Goal: Task Accomplishment & Management: Complete application form

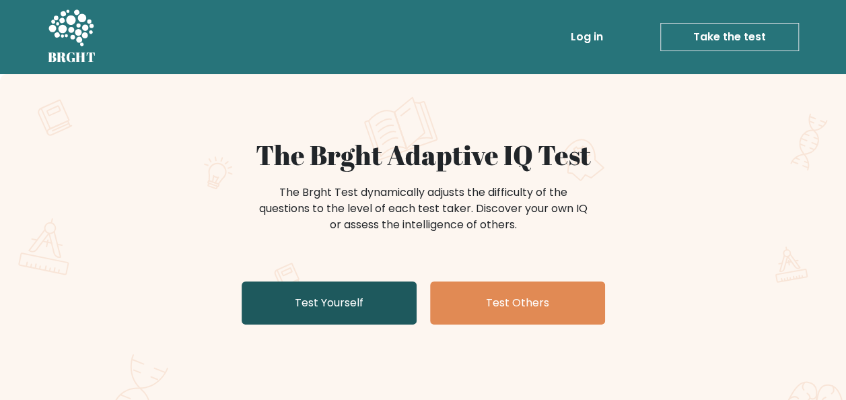
click at [363, 299] on link "Test Yourself" at bounding box center [329, 302] width 175 height 43
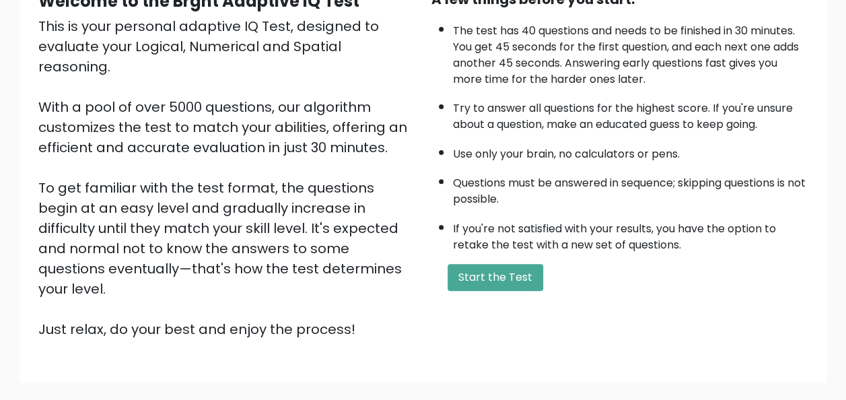
scroll to position [153, 0]
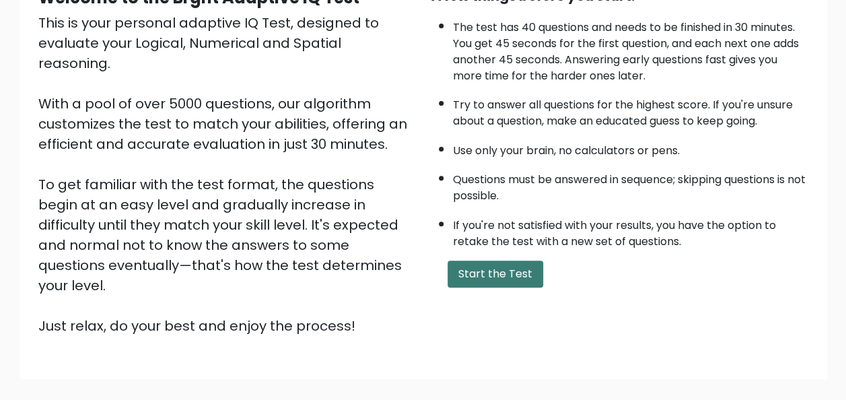
click at [476, 268] on button "Start the Test" at bounding box center [496, 273] width 96 height 27
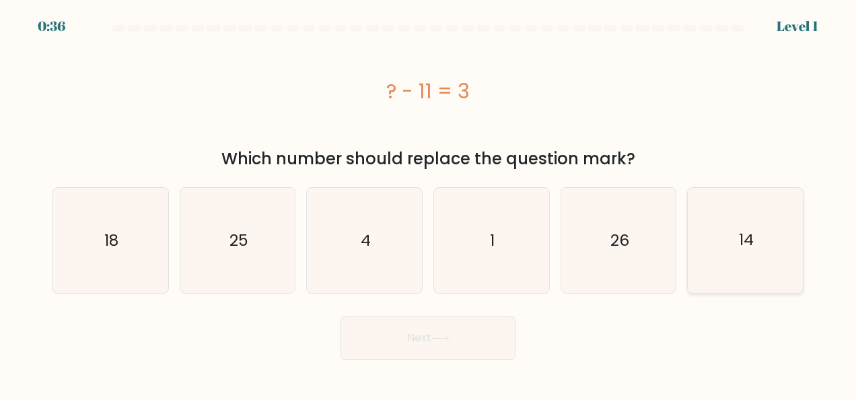
click at [748, 221] on icon "14" at bounding box center [745, 240] width 105 height 105
click at [429, 203] on input "f. 14" at bounding box center [428, 201] width 1 height 3
radio input "true"
click at [429, 330] on button "Next" at bounding box center [428, 337] width 175 height 43
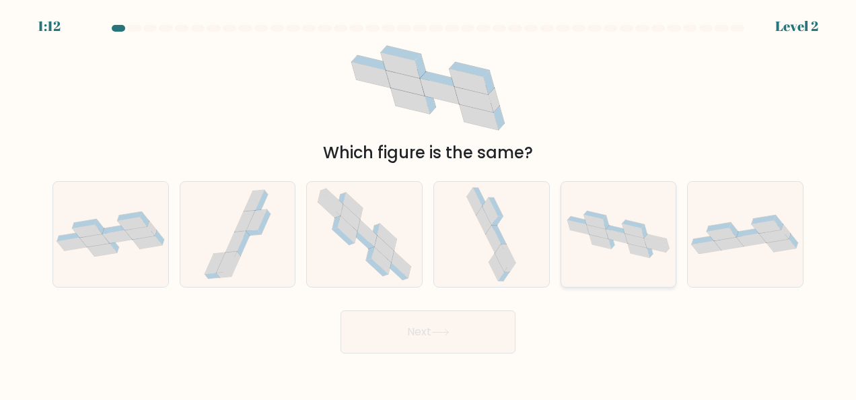
click at [633, 232] on icon at bounding box center [633, 230] width 22 height 14
click at [429, 203] on input "e." at bounding box center [428, 201] width 1 height 3
radio input "true"
click at [434, 330] on button "Next" at bounding box center [428, 331] width 175 height 43
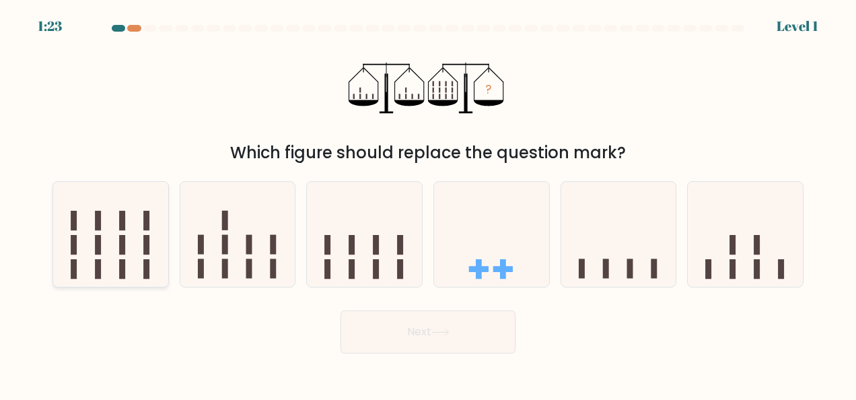
click at [108, 256] on icon at bounding box center [110, 233] width 115 height 95
click at [428, 203] on input "a." at bounding box center [428, 201] width 1 height 3
radio input "true"
click at [404, 326] on button "Next" at bounding box center [428, 331] width 175 height 43
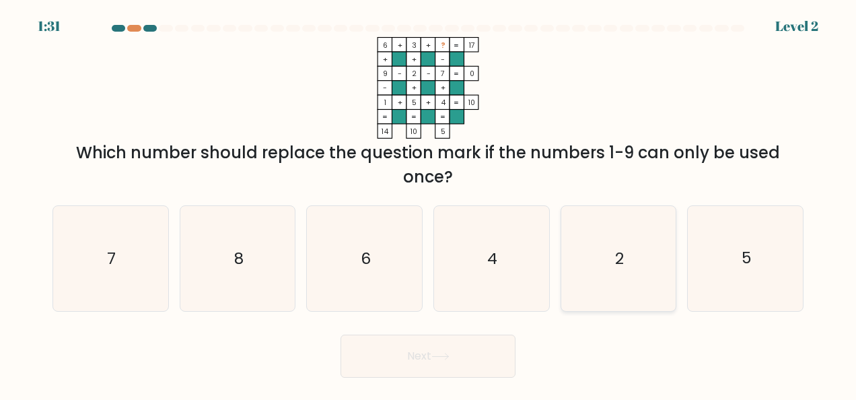
click at [594, 267] on icon "2" at bounding box center [618, 258] width 105 height 105
click at [429, 203] on input "e. 2" at bounding box center [428, 201] width 1 height 3
radio input "true"
click at [386, 369] on button "Next" at bounding box center [428, 355] width 175 height 43
click at [408, 366] on button "Next" at bounding box center [428, 355] width 175 height 43
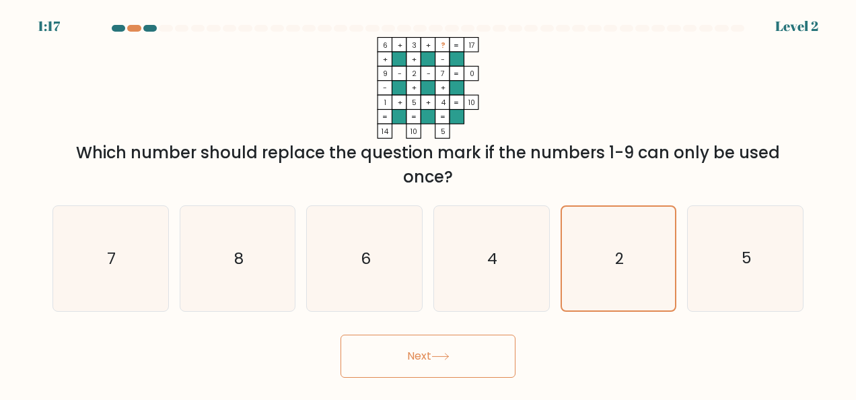
click at [451, 347] on button "Next" at bounding box center [428, 355] width 175 height 43
click at [616, 235] on icon "2" at bounding box center [619, 259] width 104 height 104
click at [429, 203] on input "e. 2" at bounding box center [428, 201] width 1 height 3
click at [420, 346] on button "Next" at bounding box center [428, 355] width 175 height 43
click at [363, 275] on icon "6" at bounding box center [364, 258] width 105 height 105
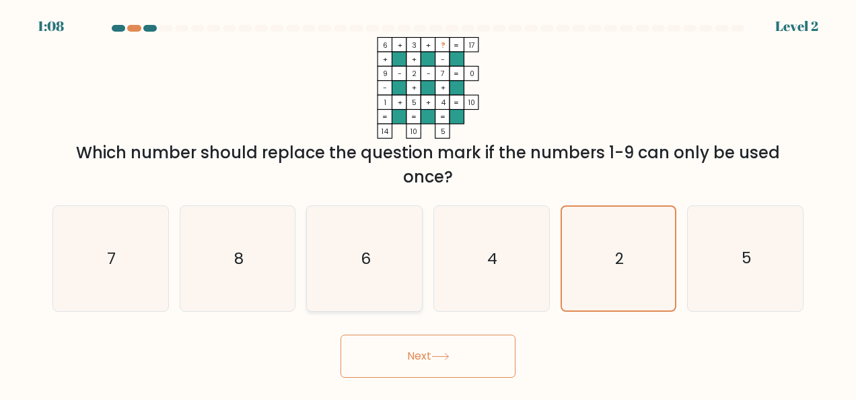
click at [428, 203] on input "c. 6" at bounding box center [428, 201] width 1 height 3
radio input "true"
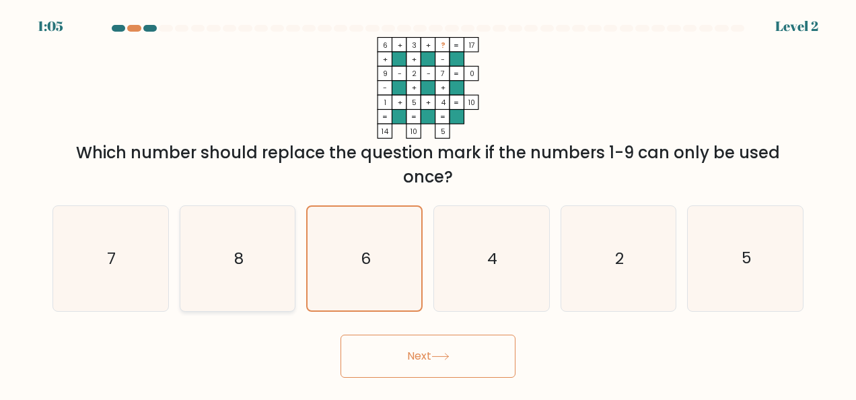
click at [201, 262] on icon "8" at bounding box center [237, 258] width 105 height 105
click at [428, 203] on input "b. 8" at bounding box center [428, 201] width 1 height 3
radio input "true"
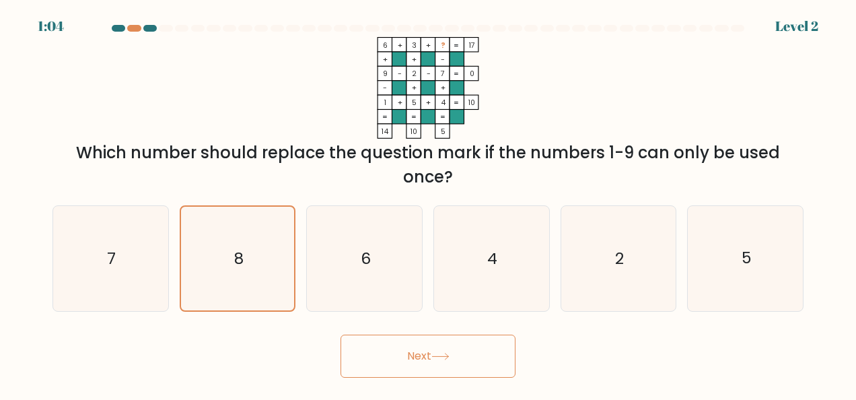
click at [375, 352] on button "Next" at bounding box center [428, 355] width 175 height 43
click at [429, 353] on button "Next" at bounding box center [428, 355] width 175 height 43
click at [121, 256] on icon "7" at bounding box center [110, 258] width 105 height 105
click at [428, 203] on input "a. 7" at bounding box center [428, 201] width 1 height 3
radio input "true"
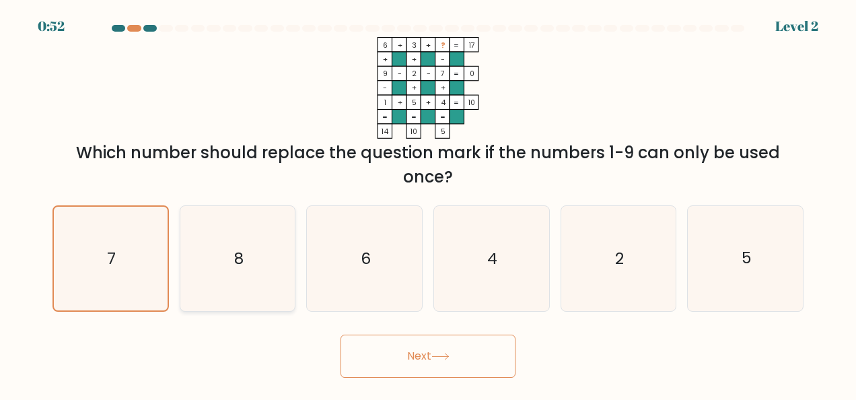
click at [222, 246] on icon "8" at bounding box center [237, 258] width 105 height 105
click at [428, 203] on input "b. 8" at bounding box center [428, 201] width 1 height 3
radio input "true"
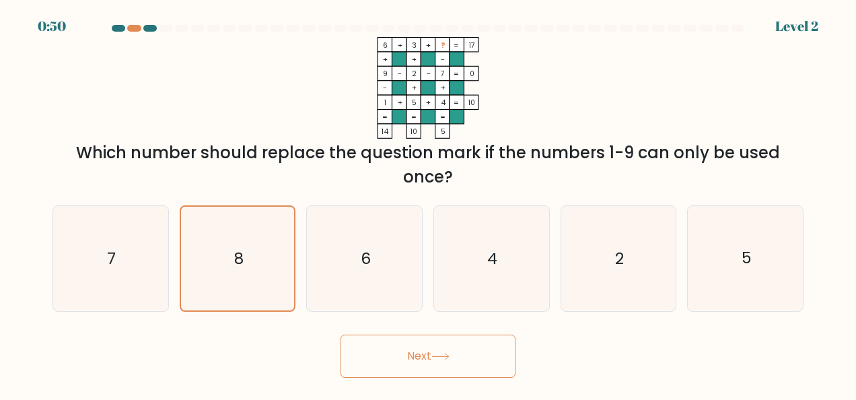
click at [406, 361] on button "Next" at bounding box center [428, 355] width 175 height 43
click at [367, 259] on text "6" at bounding box center [366, 259] width 10 height 22
click at [428, 203] on input "c. 6" at bounding box center [428, 201] width 1 height 3
radio input "true"
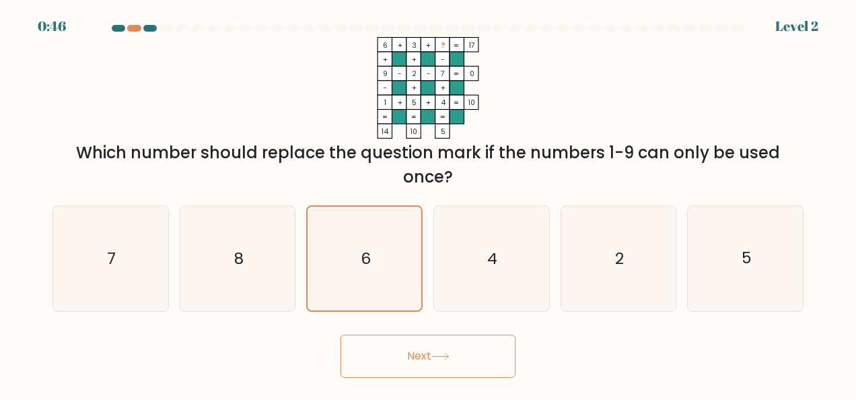
click at [420, 358] on button "Next" at bounding box center [428, 355] width 175 height 43
click at [529, 254] on icon "4" at bounding box center [491, 258] width 105 height 105
click at [429, 203] on input "d. 4" at bounding box center [428, 201] width 1 height 3
radio input "true"
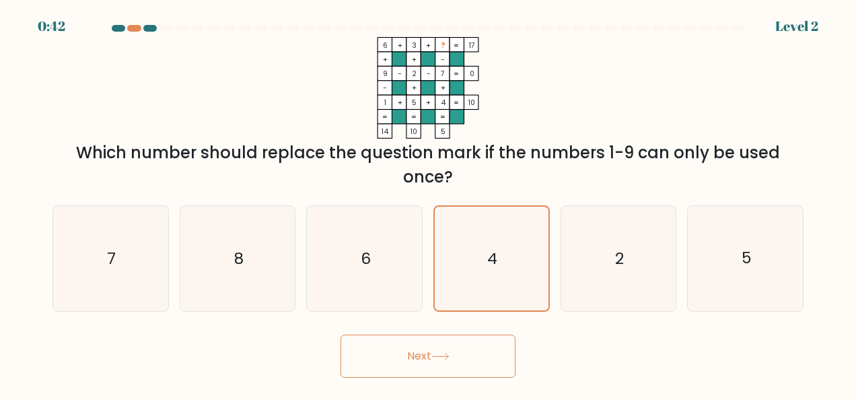
click at [448, 351] on button "Next" at bounding box center [428, 355] width 175 height 43
click at [646, 254] on icon "2" at bounding box center [618, 258] width 105 height 105
click at [429, 203] on input "e. 2" at bounding box center [428, 201] width 1 height 3
radio input "true"
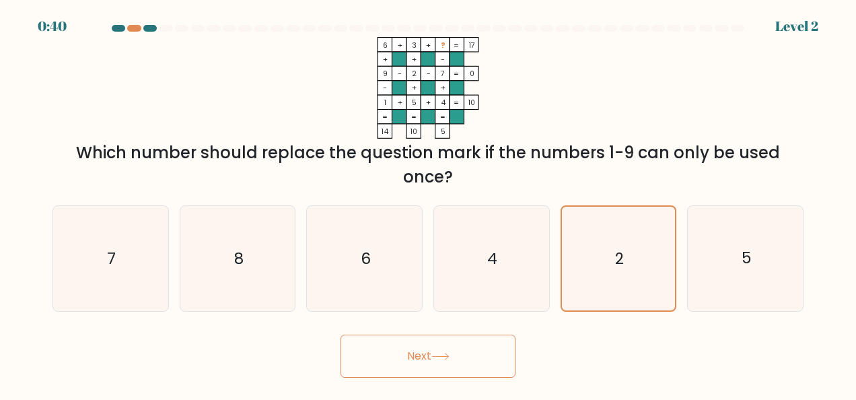
click at [461, 357] on button "Next" at bounding box center [428, 355] width 175 height 43
click at [433, 358] on button "Next" at bounding box center [428, 355] width 175 height 43
click at [731, 277] on icon "5" at bounding box center [745, 258] width 105 height 105
click at [429, 203] on input "f. 5" at bounding box center [428, 201] width 1 height 3
radio input "true"
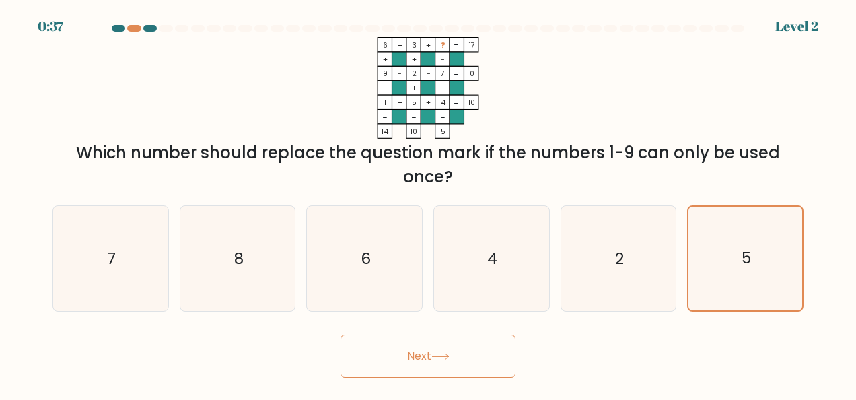
click at [443, 355] on icon at bounding box center [440, 356] width 18 height 7
click at [454, 45] on tspan "=" at bounding box center [456, 45] width 5 height 10
click at [446, 71] on rect at bounding box center [442, 73] width 14 height 14
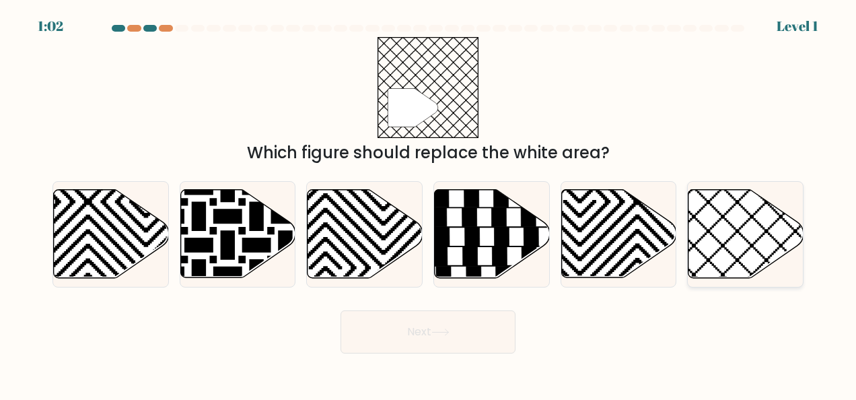
click at [719, 207] on icon at bounding box center [745, 234] width 115 height 88
click at [429, 203] on input "f." at bounding box center [428, 201] width 1 height 3
radio input "true"
click at [450, 326] on button "Next" at bounding box center [428, 331] width 175 height 43
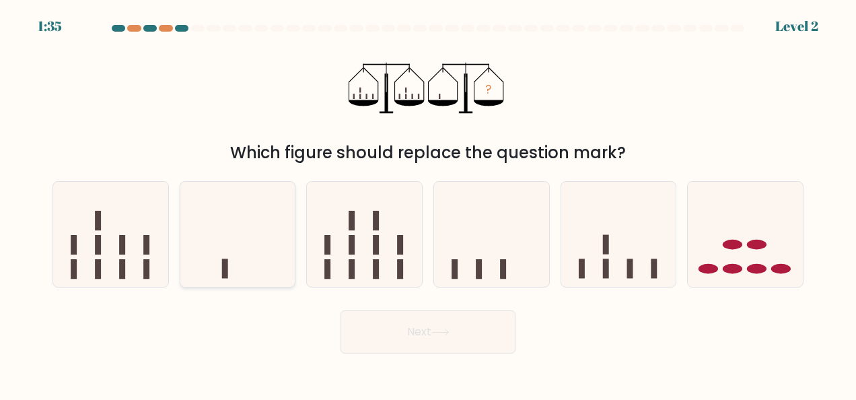
click at [249, 210] on icon at bounding box center [237, 233] width 115 height 95
click at [428, 203] on input "b." at bounding box center [428, 201] width 1 height 3
radio input "true"
click at [380, 331] on button "Next" at bounding box center [428, 331] width 175 height 43
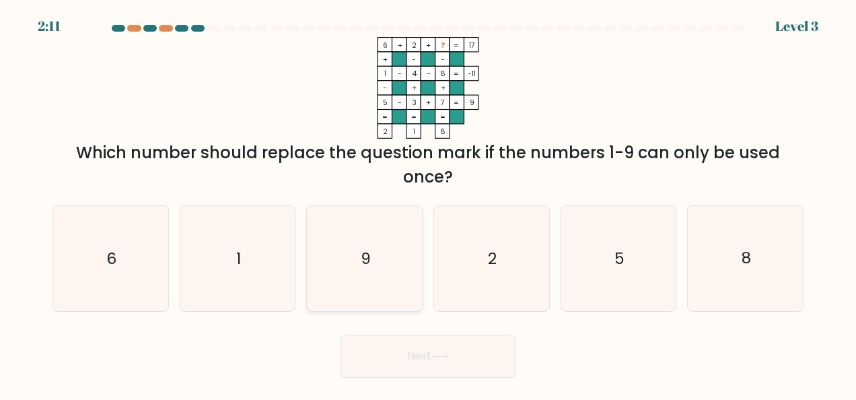
click at [369, 234] on icon "9" at bounding box center [364, 258] width 105 height 105
click at [428, 203] on input "c. 9" at bounding box center [428, 201] width 1 height 3
radio input "true"
click at [440, 353] on icon at bounding box center [440, 356] width 18 height 7
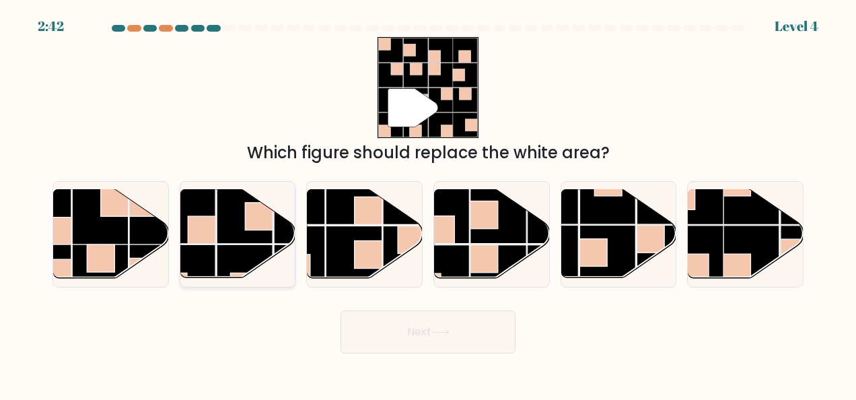
click at [244, 217] on rect at bounding box center [245, 216] width 56 height 56
click at [428, 203] on input "b." at bounding box center [428, 201] width 1 height 3
radio input "true"
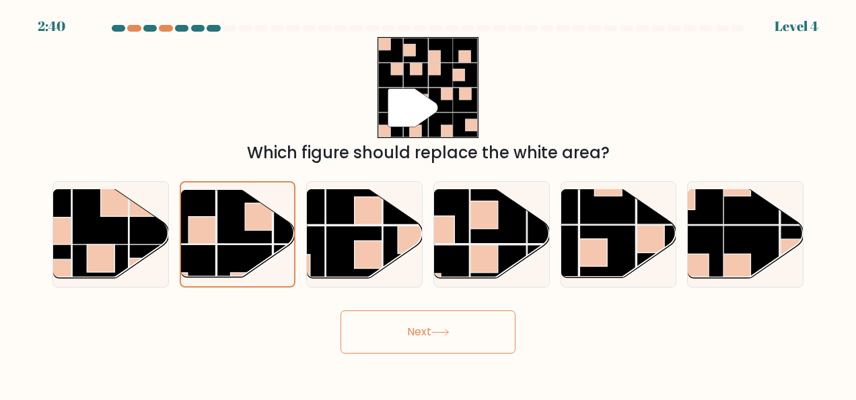
click at [415, 323] on button "Next" at bounding box center [428, 331] width 175 height 43
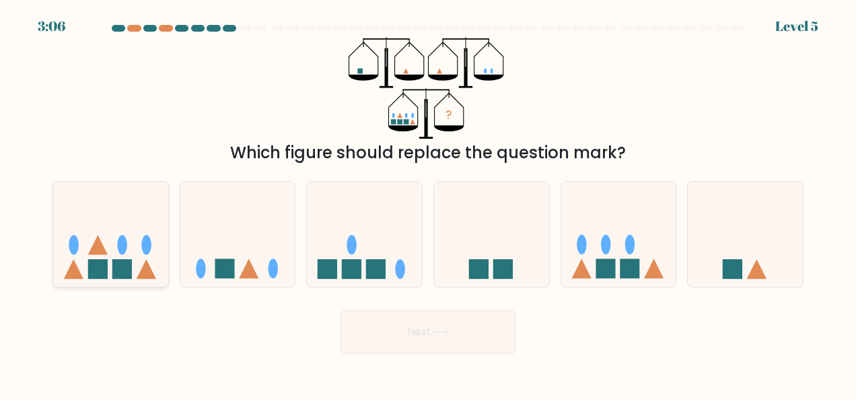
click at [149, 239] on ellipse at bounding box center [146, 245] width 10 height 20
click at [428, 203] on input "a." at bounding box center [428, 201] width 1 height 3
radio input "true"
click at [409, 326] on button "Next" at bounding box center [428, 331] width 175 height 43
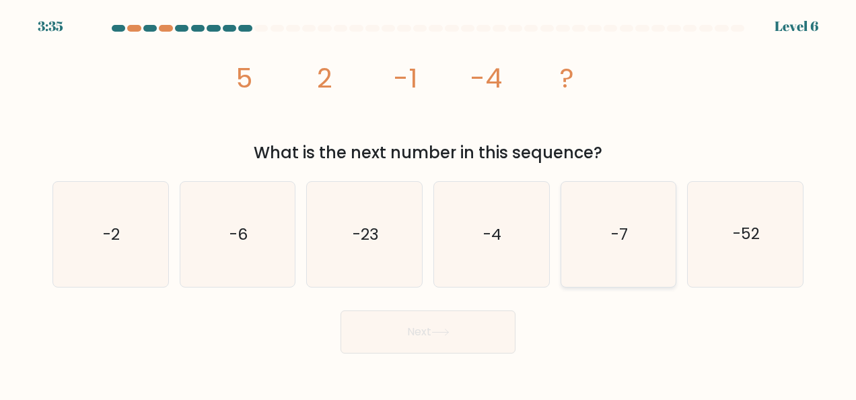
click at [619, 232] on text "-7" at bounding box center [619, 234] width 17 height 22
click at [429, 203] on input "e. -7" at bounding box center [428, 201] width 1 height 3
radio input "true"
click at [405, 324] on button "Next" at bounding box center [428, 331] width 175 height 43
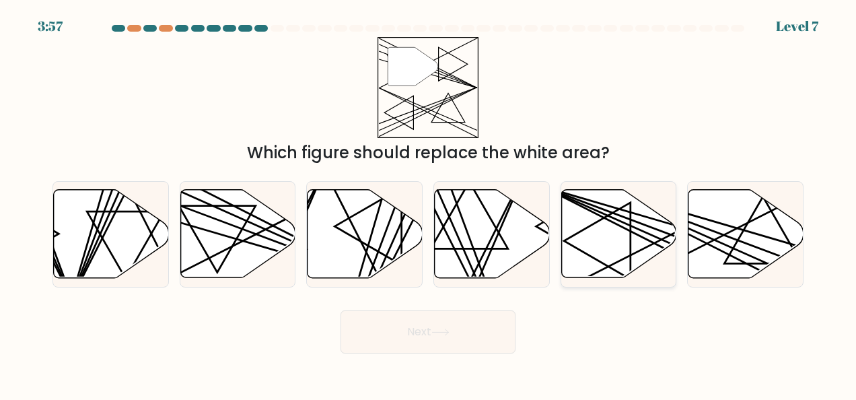
click at [641, 234] on icon at bounding box center [618, 234] width 115 height 88
click at [429, 203] on input "e." at bounding box center [428, 201] width 1 height 3
radio input "true"
click at [454, 324] on button "Next" at bounding box center [428, 331] width 175 height 43
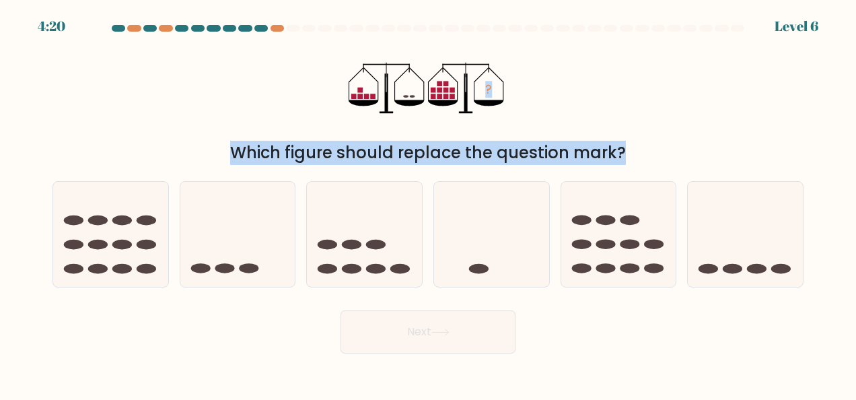
drag, startPoint x: 427, startPoint y: 104, endPoint x: 492, endPoint y: 330, distance: 235.2
click at [492, 330] on form at bounding box center [428, 189] width 856 height 328
click at [389, 257] on icon at bounding box center [364, 233] width 115 height 95
click at [428, 203] on input "c." at bounding box center [428, 201] width 1 height 3
radio input "true"
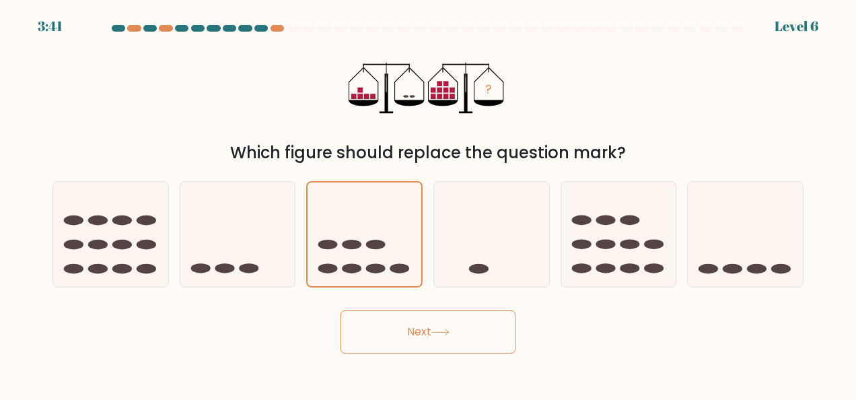
click at [418, 332] on button "Next" at bounding box center [428, 331] width 175 height 43
click at [454, 329] on button "Next" at bounding box center [428, 331] width 175 height 43
click at [412, 329] on button "Next" at bounding box center [428, 331] width 175 height 43
click at [431, 324] on button "Next" at bounding box center [428, 331] width 175 height 43
drag, startPoint x: 408, startPoint y: 320, endPoint x: 393, endPoint y: 340, distance: 24.5
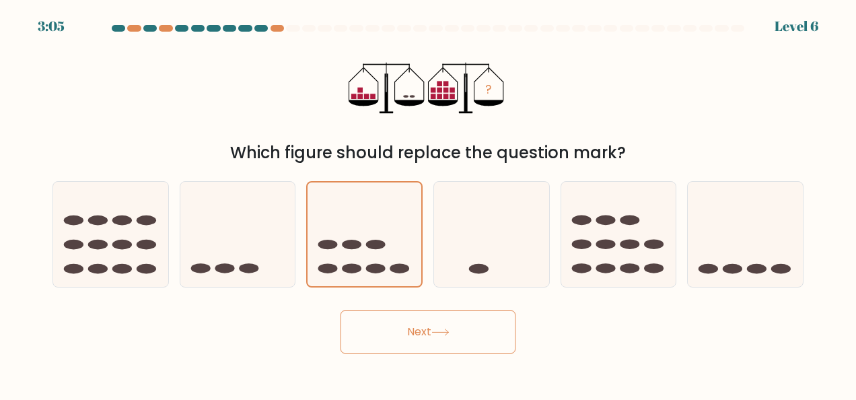
click at [393, 340] on button "Next" at bounding box center [428, 331] width 175 height 43
click at [417, 334] on button "Next" at bounding box center [428, 331] width 175 height 43
drag, startPoint x: 417, startPoint y: 334, endPoint x: 392, endPoint y: 335, distance: 25.6
click at [392, 335] on button "Next" at bounding box center [428, 331] width 175 height 43
click at [585, 242] on ellipse at bounding box center [581, 245] width 20 height 10
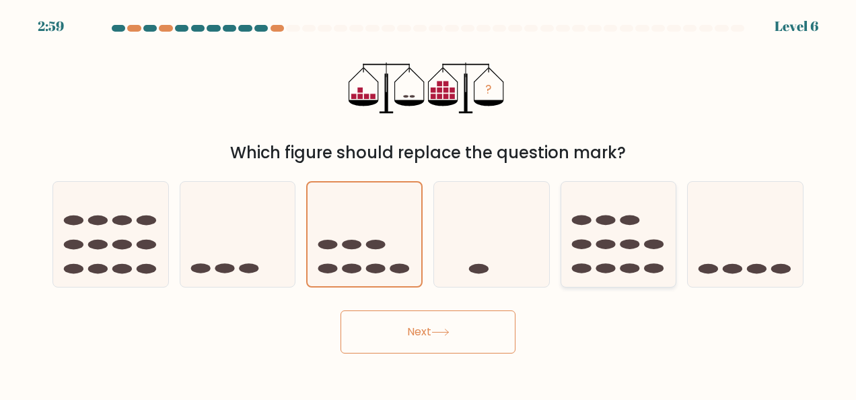
click at [429, 203] on input "e." at bounding box center [428, 201] width 1 height 3
radio input "true"
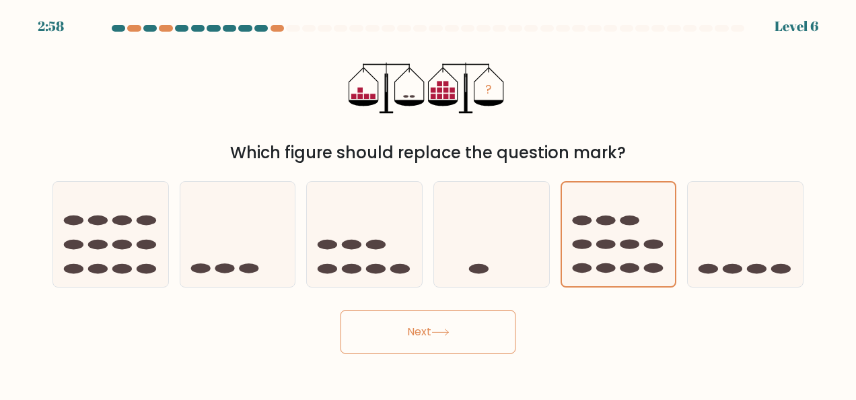
click at [427, 332] on button "Next" at bounding box center [428, 331] width 175 height 43
click at [444, 330] on icon at bounding box center [440, 331] width 18 height 7
click at [370, 262] on icon at bounding box center [364, 233] width 115 height 95
click at [428, 203] on input "c." at bounding box center [428, 201] width 1 height 3
radio input "true"
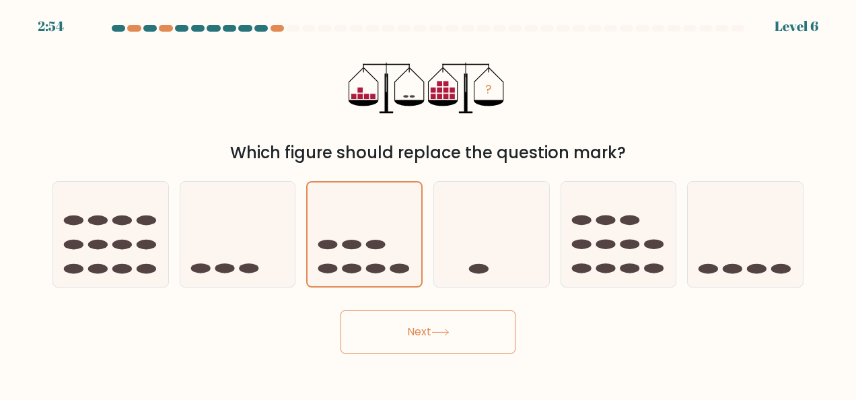
click at [472, 326] on button "Next" at bounding box center [428, 331] width 175 height 43
click at [374, 236] on icon at bounding box center [365, 234] width 114 height 94
click at [428, 203] on input "c." at bounding box center [428, 201] width 1 height 3
click at [374, 236] on icon at bounding box center [365, 234] width 114 height 94
click at [428, 203] on input "c." at bounding box center [428, 201] width 1 height 3
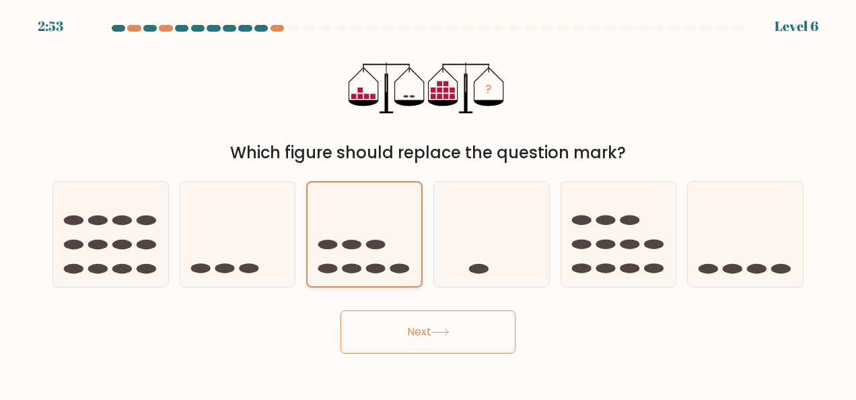
click at [374, 236] on icon at bounding box center [365, 234] width 114 height 94
click at [428, 203] on input "c." at bounding box center [428, 201] width 1 height 3
drag, startPoint x: 374, startPoint y: 236, endPoint x: 436, endPoint y: 326, distance: 108.8
click at [436, 326] on button "Next" at bounding box center [428, 331] width 175 height 43
click at [427, 326] on button "Next" at bounding box center [428, 331] width 175 height 43
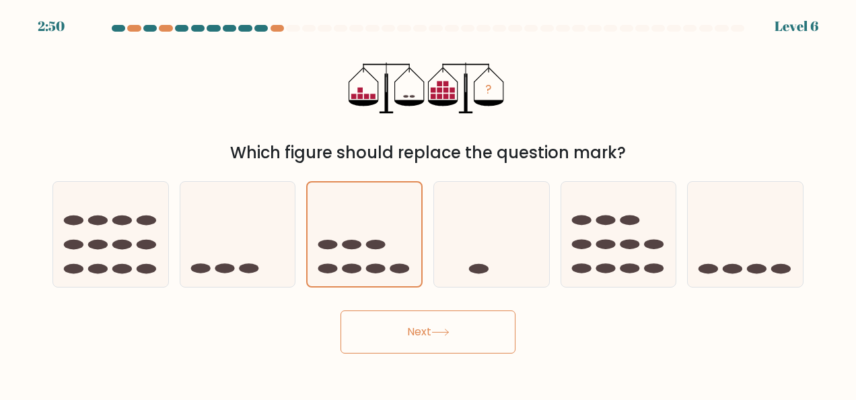
click at [427, 326] on button "Next" at bounding box center [428, 331] width 175 height 43
click at [396, 330] on button "Next" at bounding box center [428, 331] width 175 height 43
click at [413, 332] on button "Next" at bounding box center [428, 331] width 175 height 43
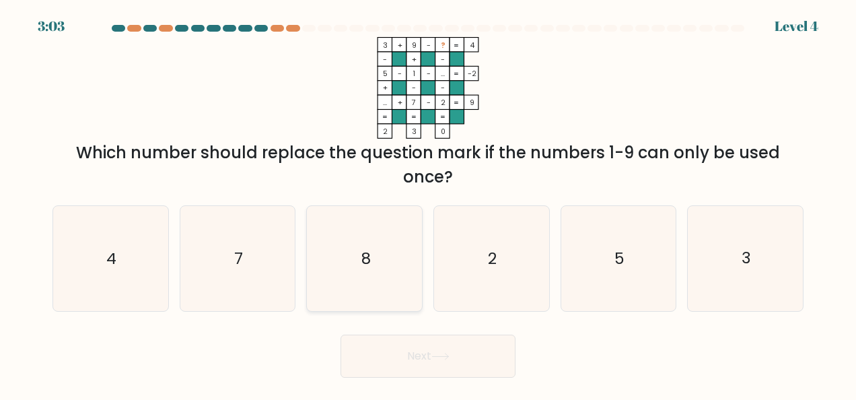
click at [377, 249] on icon "8" at bounding box center [364, 258] width 105 height 105
click at [428, 203] on input "c. 8" at bounding box center [428, 201] width 1 height 3
radio input "true"
click at [421, 358] on button "Next" at bounding box center [428, 355] width 175 height 43
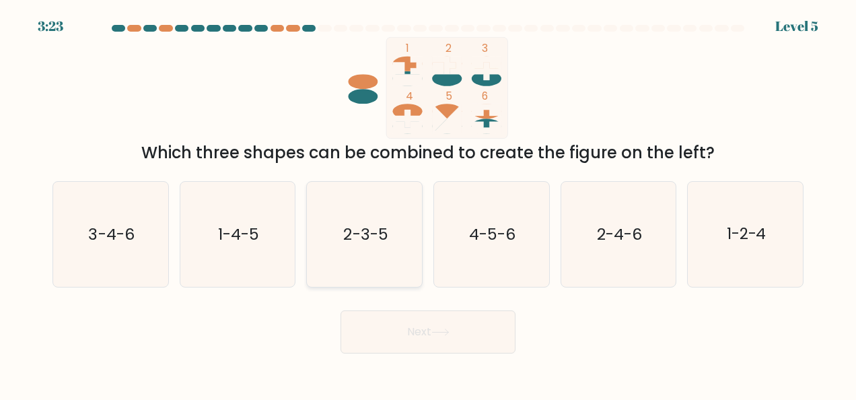
click at [382, 241] on text "2-3-5" at bounding box center [365, 234] width 44 height 22
click at [428, 203] on input "c. 2-3-5" at bounding box center [428, 201] width 1 height 3
radio input "true"
click at [427, 326] on button "Next" at bounding box center [428, 331] width 175 height 43
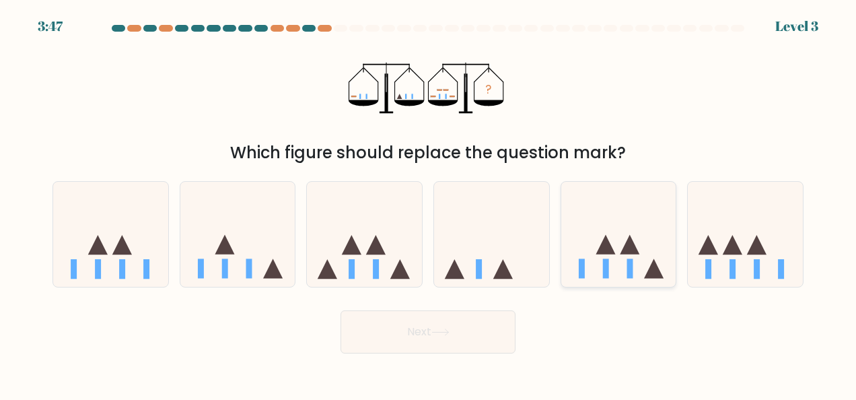
click at [596, 240] on icon at bounding box center [618, 233] width 115 height 95
click at [429, 203] on input "e." at bounding box center [428, 201] width 1 height 3
radio input "true"
click at [437, 329] on icon at bounding box center [440, 331] width 18 height 7
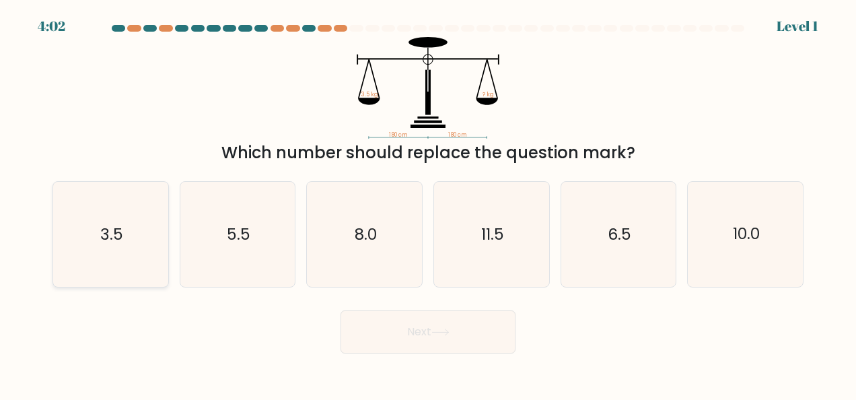
click at [119, 227] on text "3.5" at bounding box center [111, 234] width 23 height 22
click at [428, 203] on input "a. 3.5" at bounding box center [428, 201] width 1 height 3
radio input "true"
click at [415, 343] on button "Next" at bounding box center [428, 331] width 175 height 43
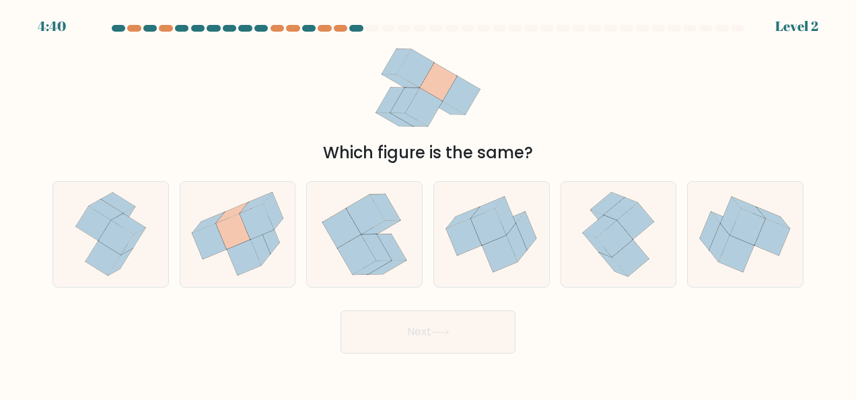
drag, startPoint x: 440, startPoint y: 326, endPoint x: 194, endPoint y: 329, distance: 245.6
click at [194, 329] on div "Next" at bounding box center [427, 329] width 767 height 50
click at [198, 258] on icon at bounding box center [237, 233] width 115 height 103
click at [428, 203] on input "b." at bounding box center [428, 201] width 1 height 3
radio input "true"
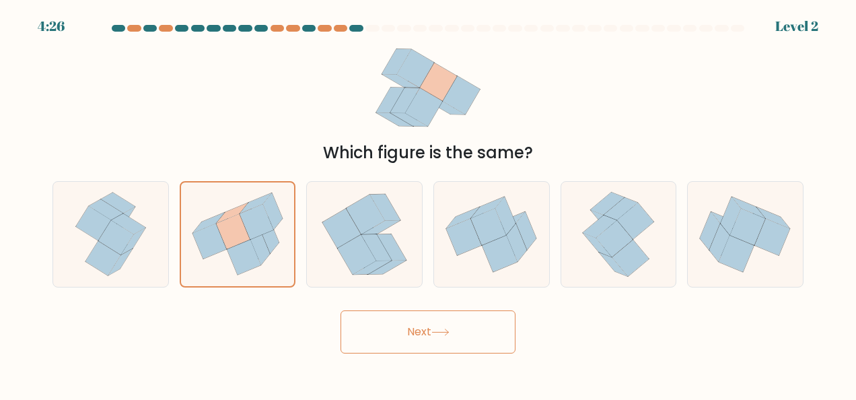
click at [413, 332] on button "Next" at bounding box center [428, 331] width 175 height 43
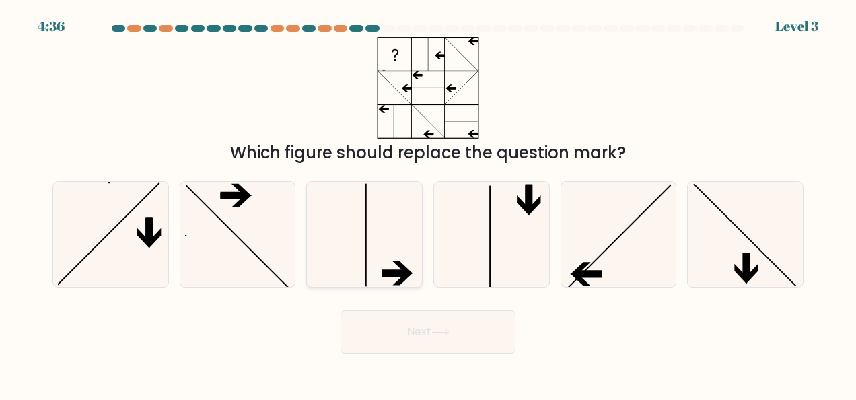
click at [404, 225] on icon at bounding box center [364, 234] width 105 height 105
click at [428, 203] on input "c." at bounding box center [428, 201] width 1 height 3
radio input "true"
click at [446, 334] on icon at bounding box center [440, 331] width 18 height 7
click at [418, 327] on button "Next" at bounding box center [428, 331] width 175 height 43
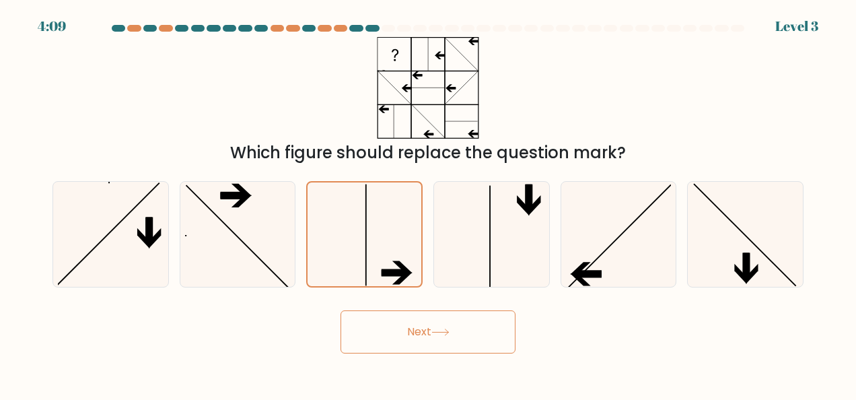
click at [450, 328] on icon at bounding box center [440, 331] width 18 height 7
click at [412, 328] on button "Next" at bounding box center [428, 331] width 175 height 43
click at [363, 229] on icon at bounding box center [365, 234] width 104 height 104
click at [428, 203] on input "c." at bounding box center [428, 201] width 1 height 3
click at [428, 330] on button "Next" at bounding box center [428, 331] width 175 height 43
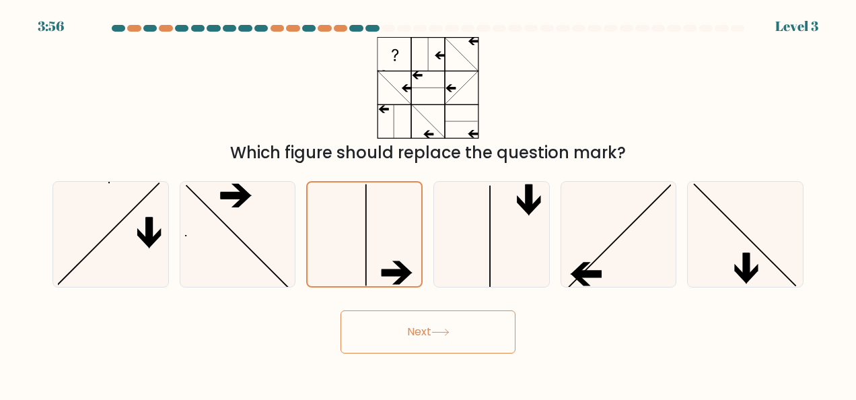
click at [440, 329] on icon at bounding box center [440, 331] width 18 height 7
click at [415, 329] on button "Next" at bounding box center [428, 331] width 175 height 43
click at [140, 243] on icon at bounding box center [110, 234] width 105 height 105
click at [428, 203] on input "a." at bounding box center [428, 201] width 1 height 3
radio input "true"
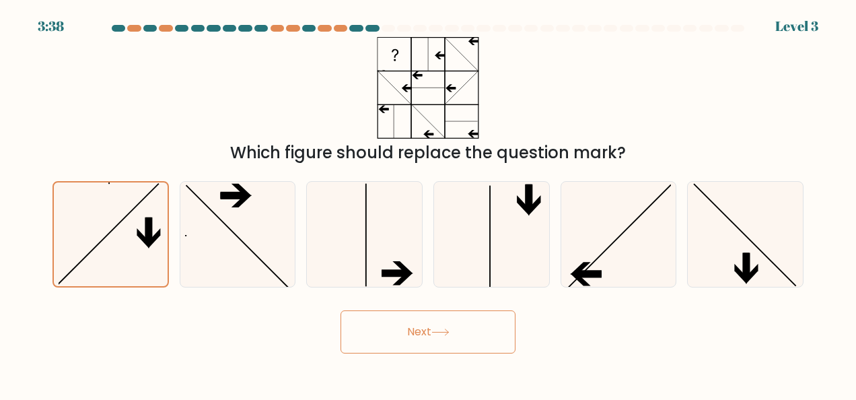
click at [441, 331] on icon at bounding box center [440, 331] width 18 height 7
click at [417, 329] on button "Next" at bounding box center [428, 331] width 175 height 43
click at [485, 332] on button "Next" at bounding box center [428, 331] width 175 height 43
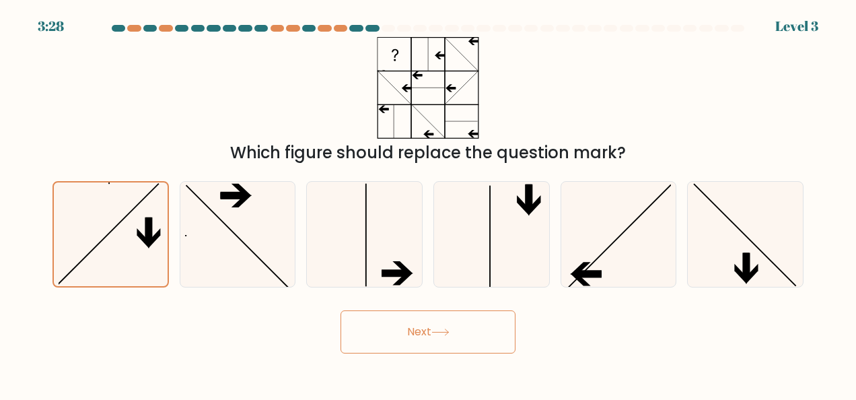
click at [431, 326] on button "Next" at bounding box center [428, 331] width 175 height 43
click at [424, 329] on button "Next" at bounding box center [428, 331] width 175 height 43
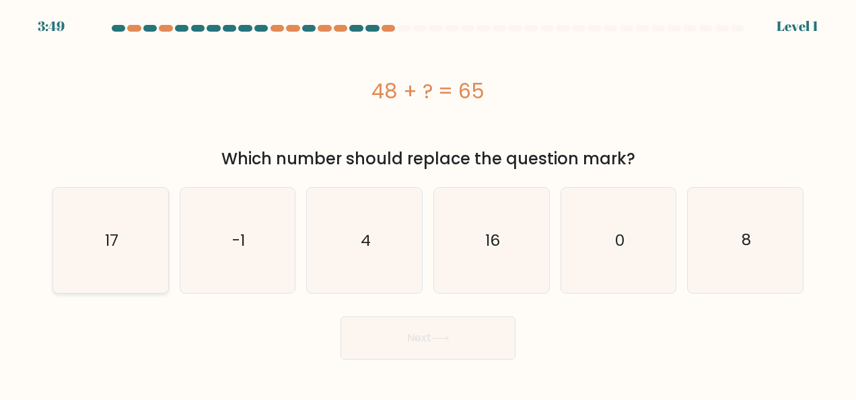
click at [100, 236] on icon "17" at bounding box center [110, 240] width 105 height 105
click at [428, 203] on input "a. 17" at bounding box center [428, 201] width 1 height 3
radio input "true"
click at [415, 341] on button "Next" at bounding box center [428, 337] width 175 height 43
click at [444, 336] on icon at bounding box center [440, 337] width 18 height 7
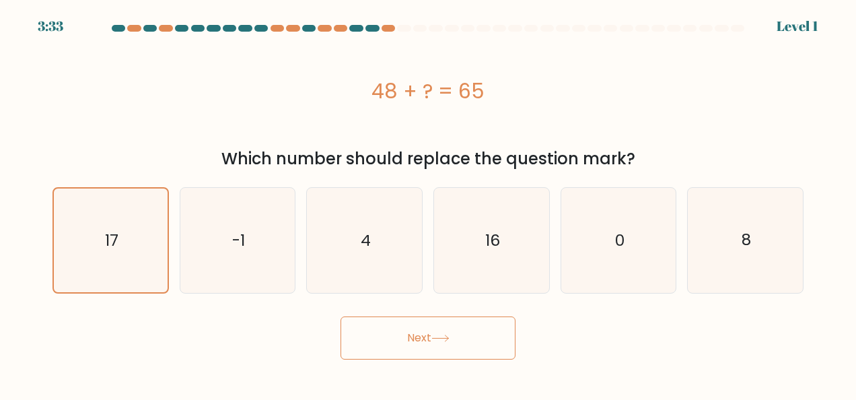
click at [415, 335] on button "Next" at bounding box center [428, 337] width 175 height 43
click at [428, 331] on button "Next" at bounding box center [428, 337] width 175 height 43
click at [420, 336] on button "Next" at bounding box center [428, 337] width 175 height 43
click at [132, 254] on icon "17" at bounding box center [111, 240] width 104 height 104
click at [428, 203] on input "a. 17" at bounding box center [428, 201] width 1 height 3
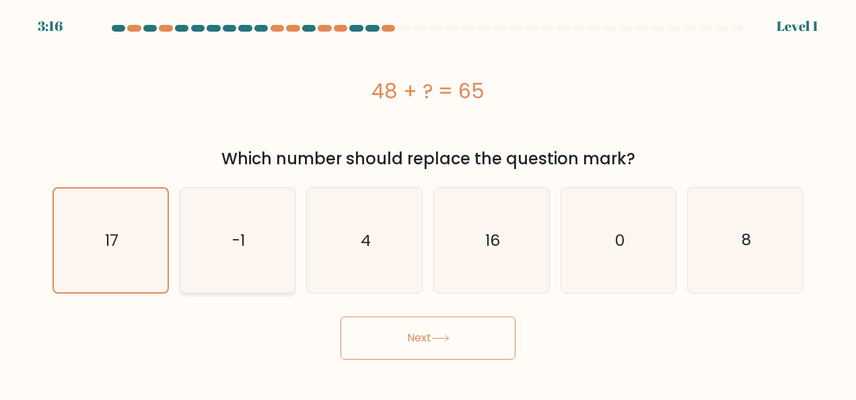
click at [248, 283] on icon "-1" at bounding box center [237, 240] width 105 height 105
click at [428, 203] on input "b. -1" at bounding box center [428, 201] width 1 height 3
radio input "true"
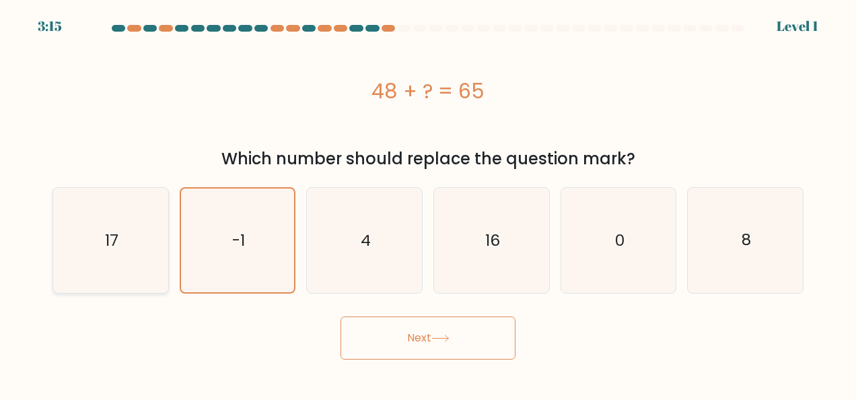
click at [159, 273] on icon "17" at bounding box center [110, 240] width 105 height 105
click at [428, 203] on input "a. 17" at bounding box center [428, 201] width 1 height 3
radio input "true"
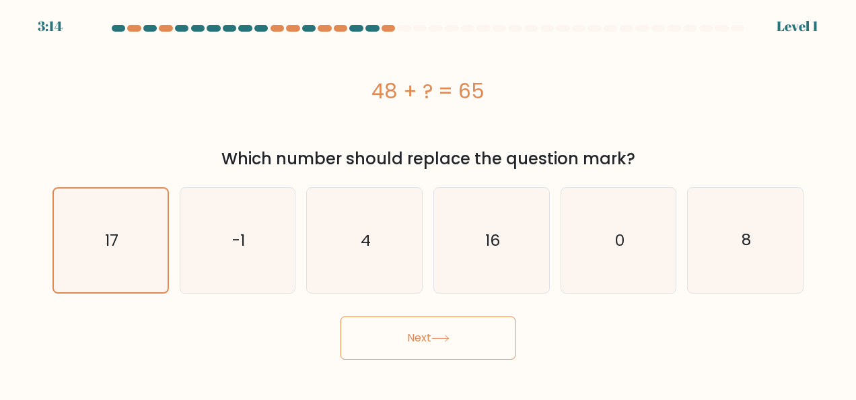
click at [417, 333] on button "Next" at bounding box center [428, 337] width 175 height 43
click at [446, 338] on icon at bounding box center [440, 338] width 16 height 6
click at [443, 336] on icon at bounding box center [440, 337] width 18 height 7
click at [432, 332] on button "Next" at bounding box center [428, 337] width 175 height 43
click at [124, 198] on icon "17" at bounding box center [111, 240] width 104 height 104
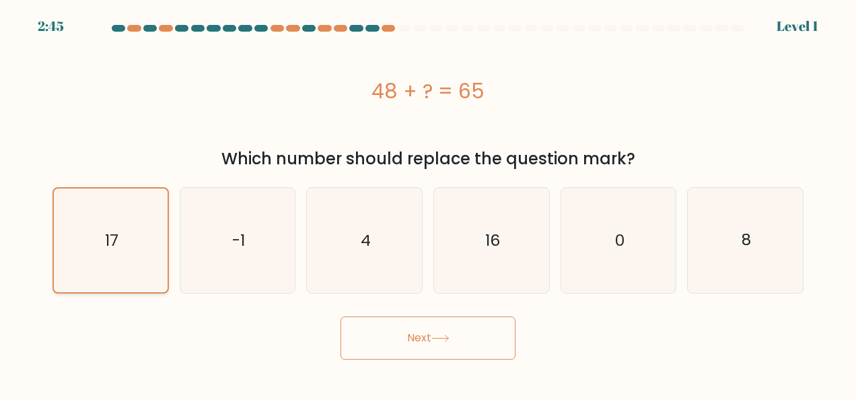
click at [428, 200] on input "a. 17" at bounding box center [428, 201] width 1 height 3
click at [200, 198] on icon "-1" at bounding box center [237, 240] width 105 height 105
click at [428, 200] on input "b. -1" at bounding box center [428, 201] width 1 height 3
radio input "true"
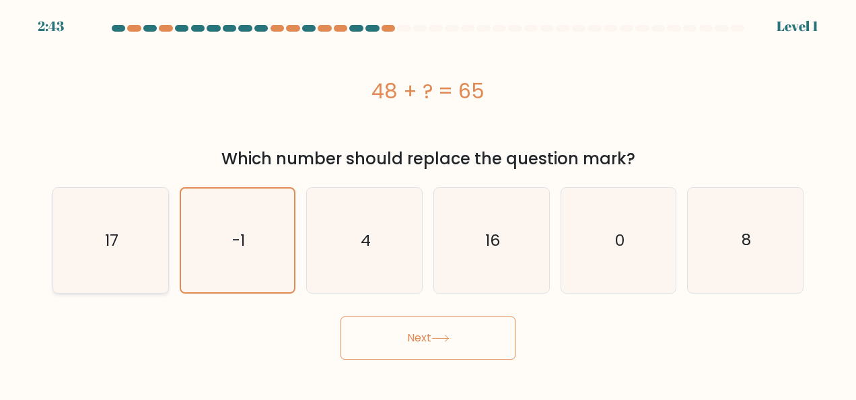
click at [97, 203] on icon "17" at bounding box center [110, 240] width 105 height 105
click at [428, 203] on input "a. 17" at bounding box center [428, 201] width 1 height 3
radio input "true"
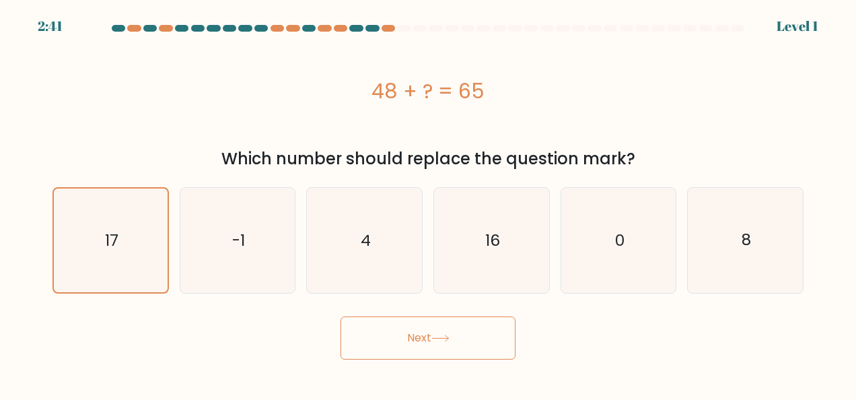
click at [436, 332] on button "Next" at bounding box center [428, 337] width 175 height 43
click at [414, 336] on button "Next" at bounding box center [428, 337] width 175 height 43
click at [450, 337] on icon at bounding box center [440, 337] width 18 height 7
click at [423, 334] on button "Next" at bounding box center [428, 337] width 175 height 43
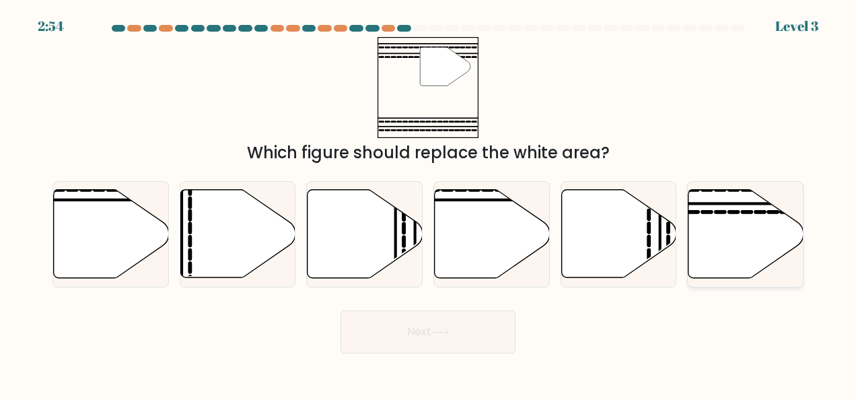
click at [708, 240] on icon at bounding box center [745, 234] width 115 height 88
click at [429, 203] on input "f." at bounding box center [428, 201] width 1 height 3
radio input "true"
click at [437, 330] on icon at bounding box center [440, 331] width 18 height 7
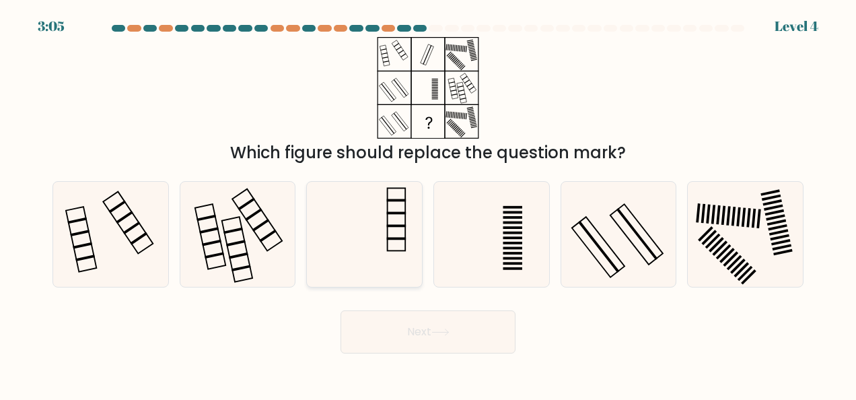
drag, startPoint x: 398, startPoint y: 249, endPoint x: 404, endPoint y: 248, distance: 6.9
click at [404, 248] on icon at bounding box center [364, 234] width 105 height 105
click at [428, 203] on input "c." at bounding box center [428, 201] width 1 height 3
radio input "true"
click at [431, 331] on button "Next" at bounding box center [428, 331] width 175 height 43
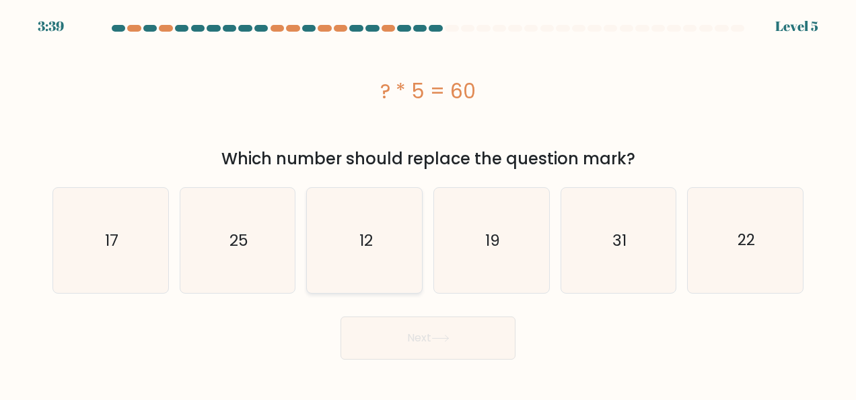
click at [382, 250] on icon "12" at bounding box center [364, 240] width 105 height 105
click at [428, 203] on input "c. 12" at bounding box center [428, 201] width 1 height 3
radio input "true"
click at [440, 334] on icon at bounding box center [440, 337] width 18 height 7
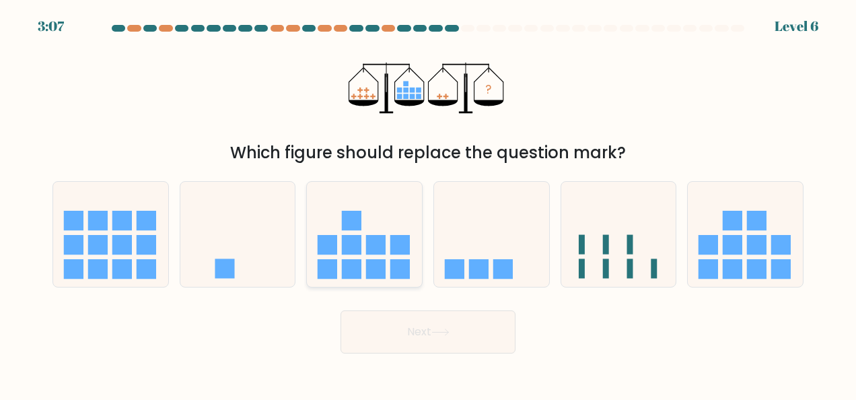
click at [380, 248] on rect at bounding box center [376, 245] width 20 height 20
click at [428, 203] on input "c." at bounding box center [428, 201] width 1 height 3
radio input "true"
click at [427, 329] on button "Next" at bounding box center [428, 331] width 175 height 43
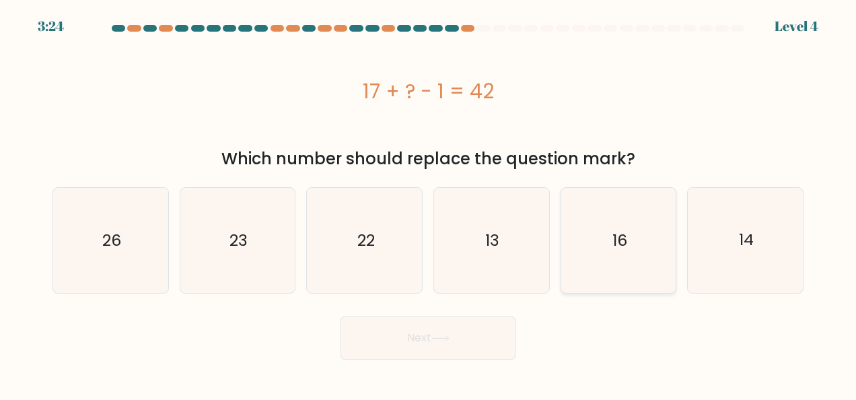
click at [607, 246] on icon "16" at bounding box center [618, 240] width 105 height 105
click at [429, 203] on input "e. 16" at bounding box center [428, 201] width 1 height 3
radio input "true"
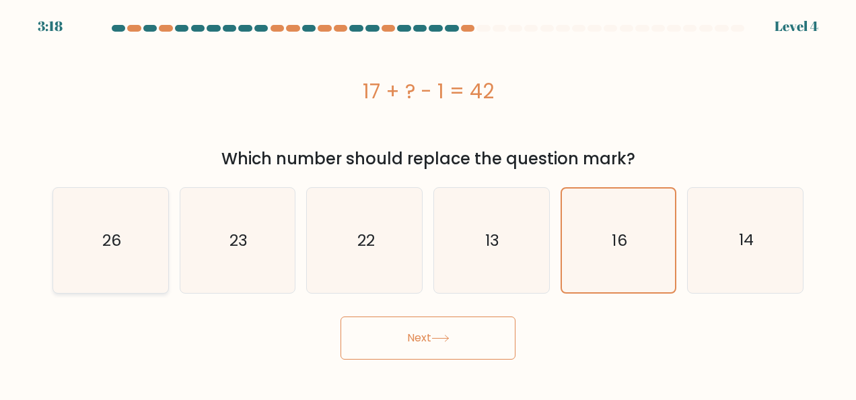
click at [125, 242] on icon "26" at bounding box center [110, 240] width 105 height 105
click at [428, 203] on input "a. 26" at bounding box center [428, 201] width 1 height 3
radio input "true"
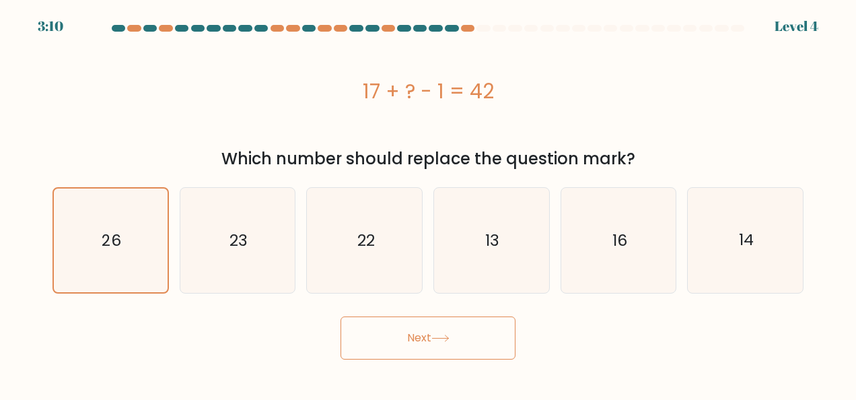
click at [425, 334] on button "Next" at bounding box center [428, 337] width 175 height 43
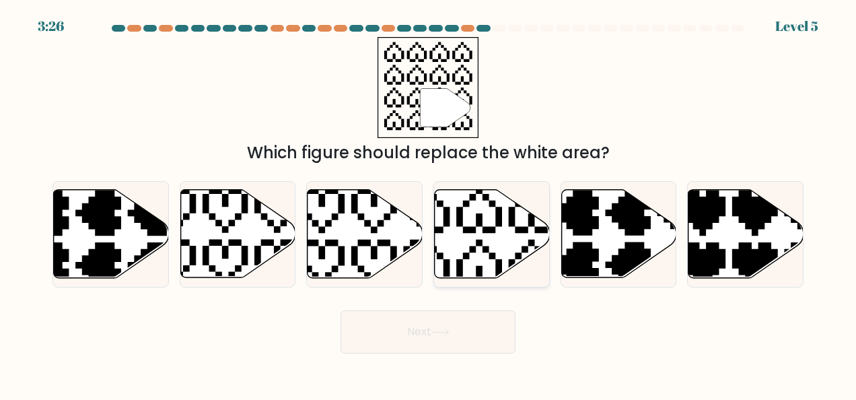
click at [487, 218] on icon at bounding box center [492, 234] width 115 height 88
click at [429, 203] on input "d." at bounding box center [428, 201] width 1 height 3
radio input "true"
click at [429, 330] on button "Next" at bounding box center [428, 331] width 175 height 43
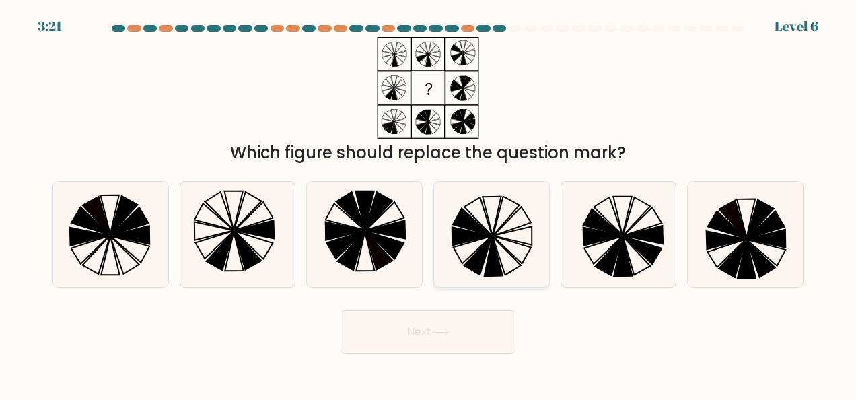
click at [507, 246] on icon at bounding box center [491, 234] width 105 height 105
click at [429, 203] on input "d." at bounding box center [428, 201] width 1 height 3
radio input "true"
click at [420, 336] on button "Next" at bounding box center [428, 331] width 175 height 43
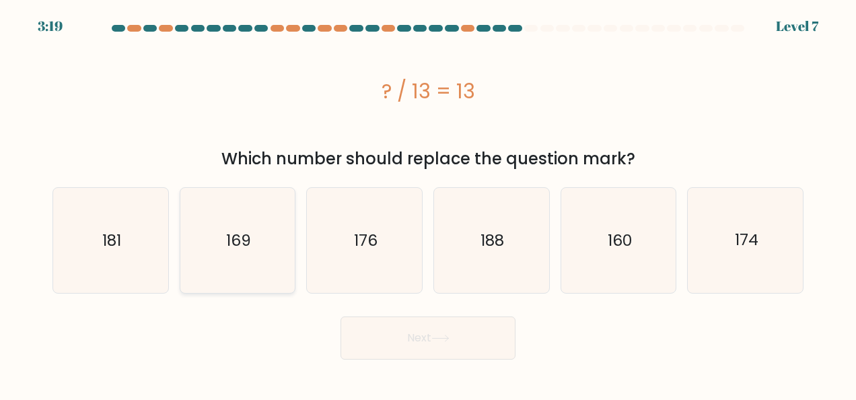
click at [247, 250] on text "169" at bounding box center [238, 240] width 25 height 22
click at [428, 203] on input "b. 169" at bounding box center [428, 201] width 1 height 3
radio input "true"
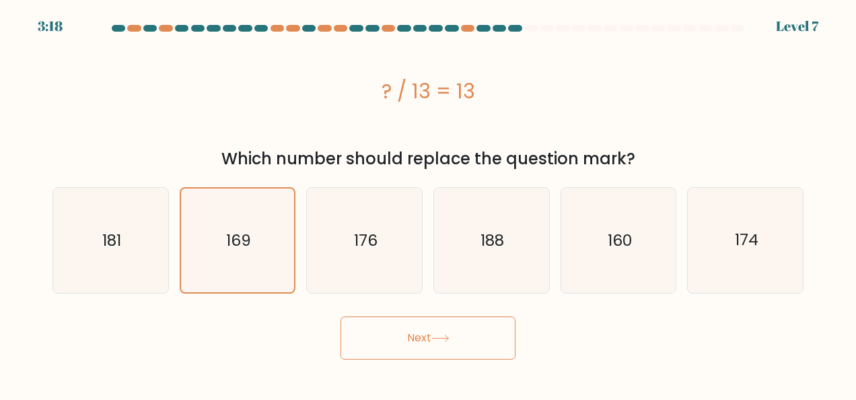
click at [420, 337] on button "Next" at bounding box center [428, 337] width 175 height 43
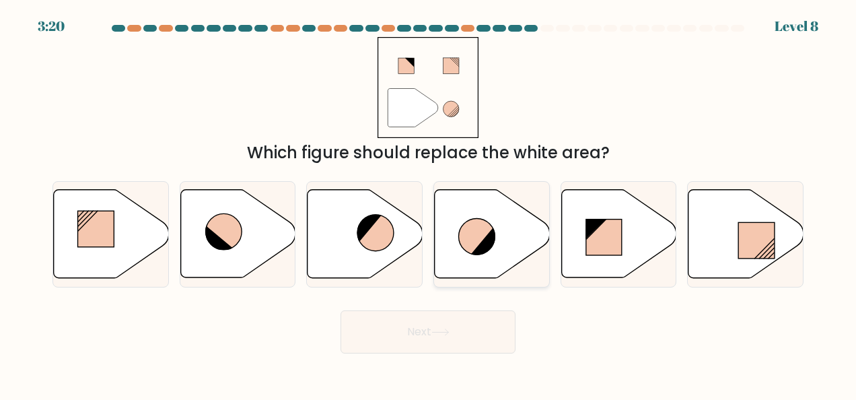
click at [478, 244] on icon at bounding box center [476, 237] width 36 height 36
click at [429, 203] on input "d." at bounding box center [428, 201] width 1 height 3
radio input "true"
click at [445, 330] on icon at bounding box center [440, 331] width 18 height 7
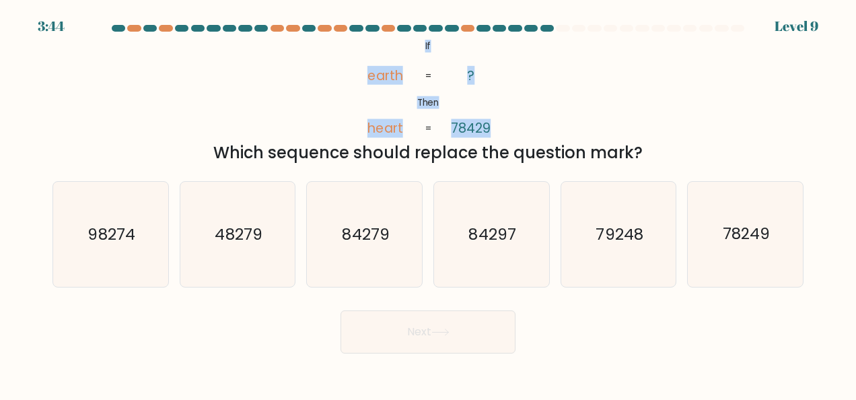
drag, startPoint x: 419, startPoint y: 43, endPoint x: 503, endPoint y: 112, distance: 108.6
click at [503, 112] on icon "@import url('https://fonts.googleapis.com/css?family=Abril+Fatface:400,100,100i…" at bounding box center [428, 88] width 165 height 102
copy icon "If Then earth heart ? 78429"
click at [740, 123] on div "@import url('https://fonts.googleapis.com/css?family=Abril+Fatface:400,100,100i…" at bounding box center [427, 101] width 767 height 128
click at [754, 126] on div "@import url('https://fonts.googleapis.com/css?family=Abril+Fatface:400,100,100i…" at bounding box center [427, 101] width 767 height 128
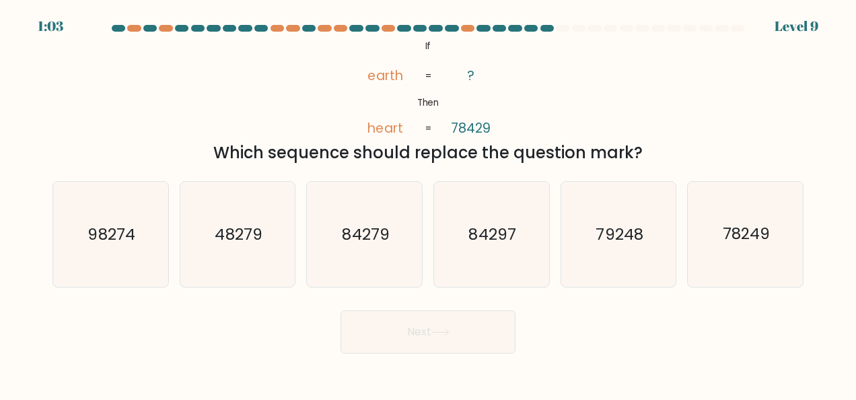
click at [783, 118] on div "@import url('https://fonts.googleapis.com/css?family=Abril+Fatface:400,100,100i…" at bounding box center [427, 101] width 767 height 128
click at [495, 253] on icon "84297" at bounding box center [491, 234] width 105 height 105
click at [429, 203] on input "d. 84297" at bounding box center [428, 201] width 1 height 3
radio input "true"
click at [426, 326] on button "Next" at bounding box center [428, 331] width 175 height 43
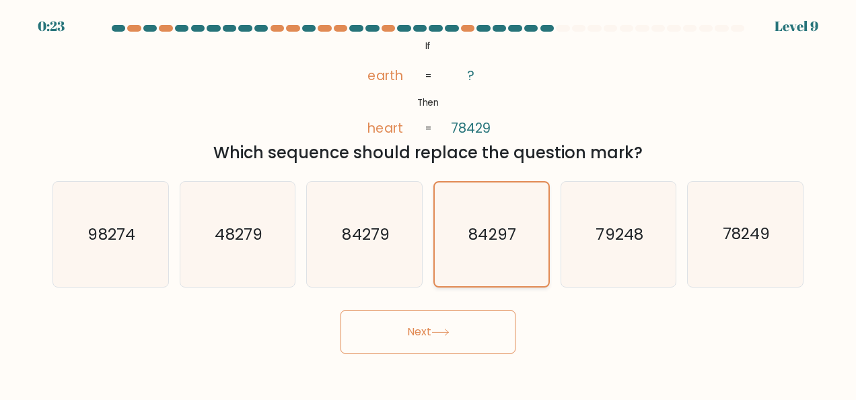
click at [480, 266] on icon "84297" at bounding box center [491, 234] width 104 height 104
click at [429, 203] on input "d. 84297" at bounding box center [428, 201] width 1 height 3
click at [443, 326] on button "Next" at bounding box center [428, 331] width 175 height 43
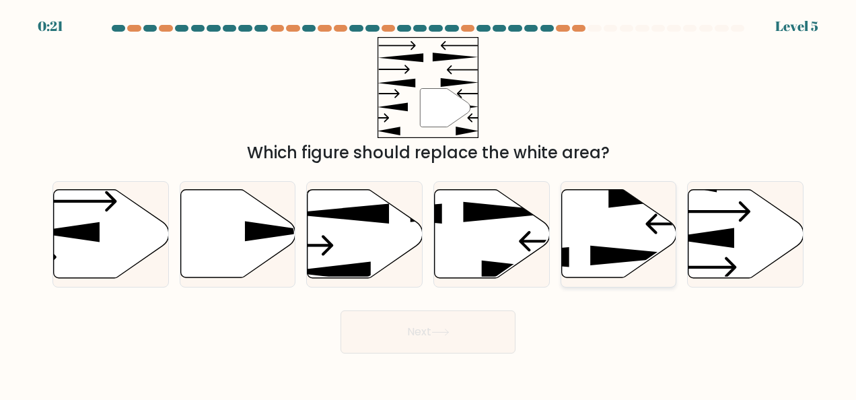
click at [623, 243] on icon at bounding box center [618, 234] width 115 height 88
click at [429, 203] on input "e." at bounding box center [428, 201] width 1 height 3
radio input "true"
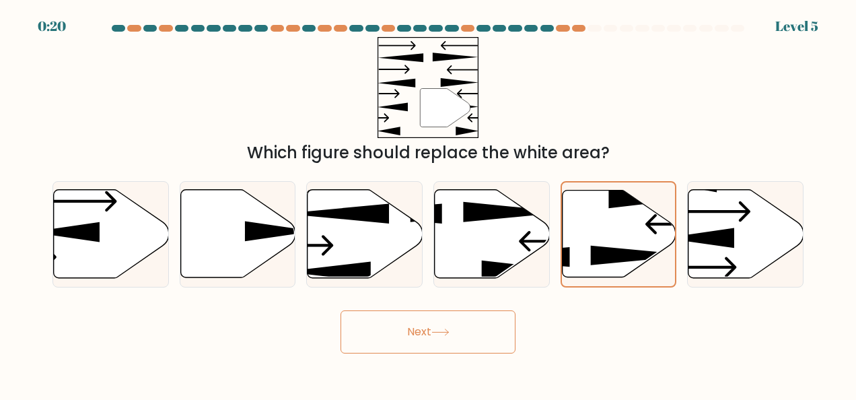
click at [432, 332] on button "Next" at bounding box center [428, 331] width 175 height 43
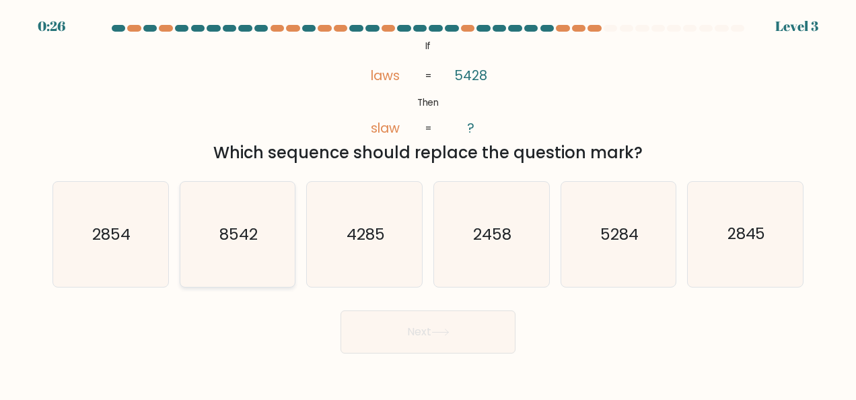
click at [249, 225] on text "8542" at bounding box center [238, 234] width 38 height 22
click at [428, 203] on input "b. 8542" at bounding box center [428, 201] width 1 height 3
radio input "true"
click at [443, 331] on icon at bounding box center [440, 331] width 18 height 7
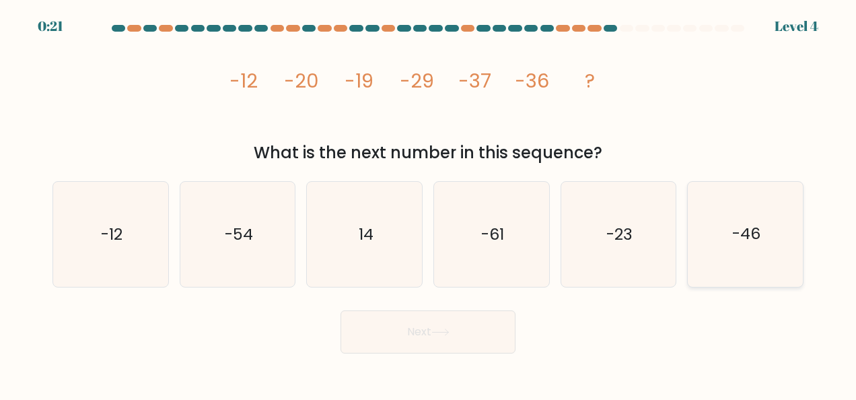
click at [743, 246] on icon "-46" at bounding box center [745, 234] width 105 height 105
click at [429, 203] on input "f. -46" at bounding box center [428, 201] width 1 height 3
radio input "true"
click at [444, 328] on icon at bounding box center [440, 331] width 18 height 7
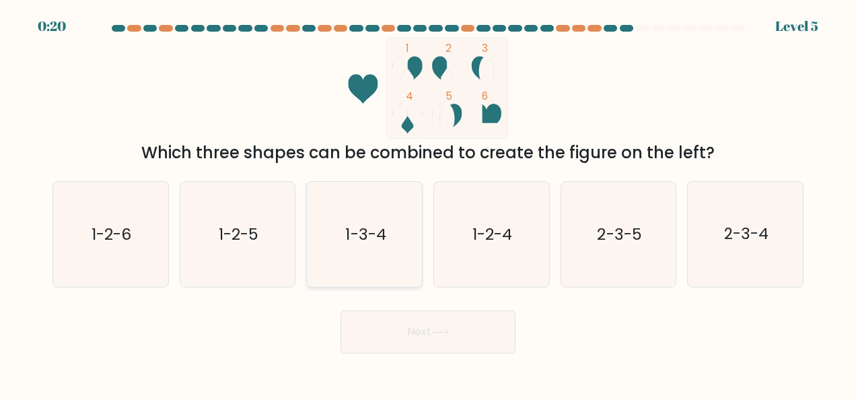
click at [375, 234] on text "1-3-4" at bounding box center [365, 234] width 40 height 22
click at [428, 203] on input "c. 1-3-4" at bounding box center [428, 201] width 1 height 3
radio input "true"
click at [425, 327] on button "Next" at bounding box center [428, 331] width 175 height 43
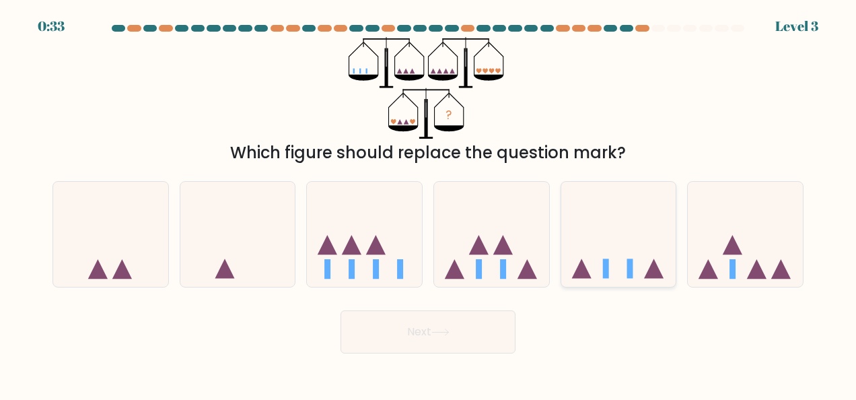
click at [626, 264] on icon at bounding box center [618, 233] width 115 height 95
click at [429, 203] on input "e." at bounding box center [428, 201] width 1 height 3
radio input "true"
click at [438, 322] on button "Next" at bounding box center [428, 331] width 175 height 43
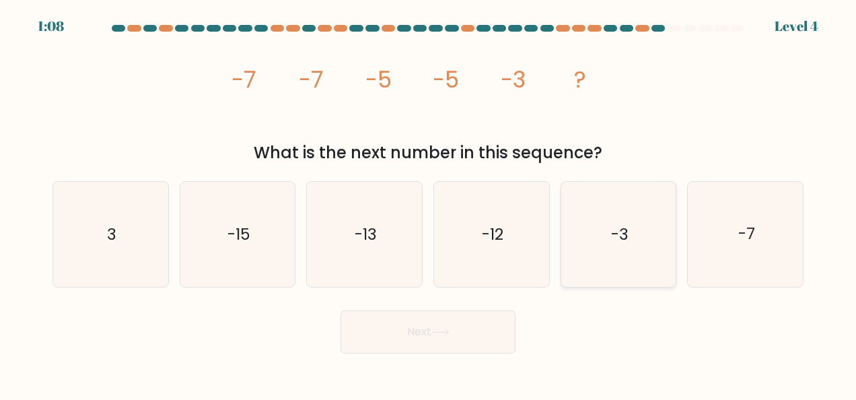
click at [598, 244] on icon "-3" at bounding box center [618, 234] width 105 height 105
click at [429, 203] on input "e. -3" at bounding box center [428, 201] width 1 height 3
radio input "true"
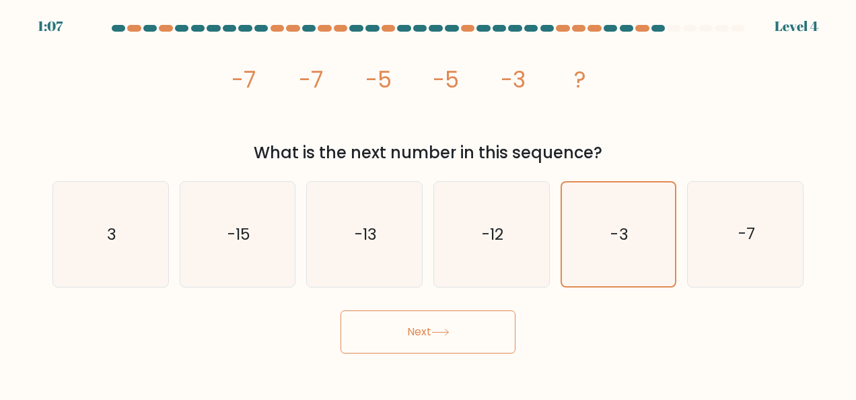
click at [435, 330] on icon at bounding box center [440, 331] width 18 height 7
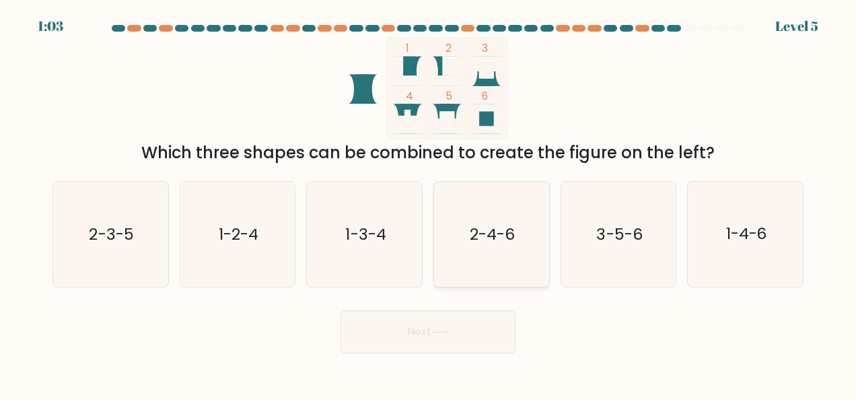
click at [491, 233] on text "2-4-6" at bounding box center [492, 234] width 45 height 22
click at [429, 203] on input "d. 2-4-6" at bounding box center [428, 201] width 1 height 3
radio input "true"
click at [435, 332] on icon at bounding box center [440, 331] width 18 height 7
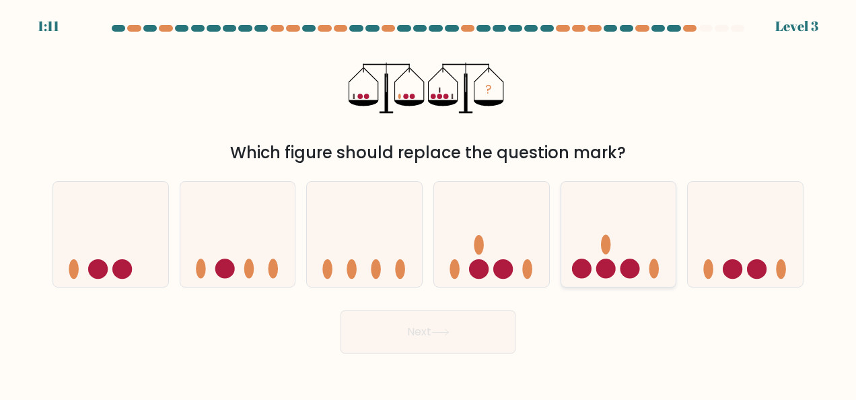
click at [614, 249] on icon at bounding box center [618, 233] width 115 height 95
click at [429, 203] on input "e." at bounding box center [428, 201] width 1 height 3
radio input "true"
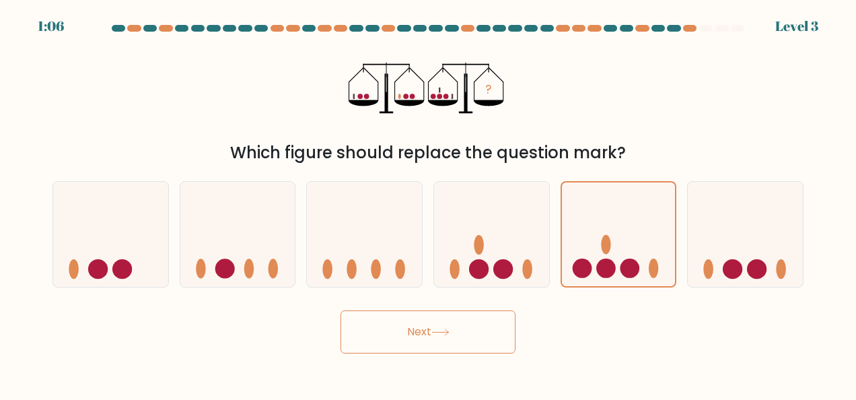
click at [470, 328] on button "Next" at bounding box center [428, 331] width 175 height 43
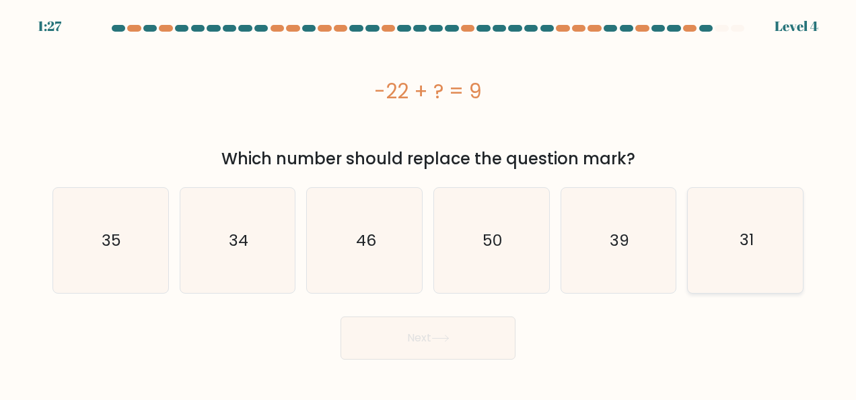
click at [717, 250] on icon "31" at bounding box center [745, 240] width 105 height 105
click at [429, 203] on input "f. 31" at bounding box center [428, 201] width 1 height 3
radio input "true"
click at [483, 338] on button "Next" at bounding box center [428, 337] width 175 height 43
click at [440, 335] on icon at bounding box center [440, 337] width 18 height 7
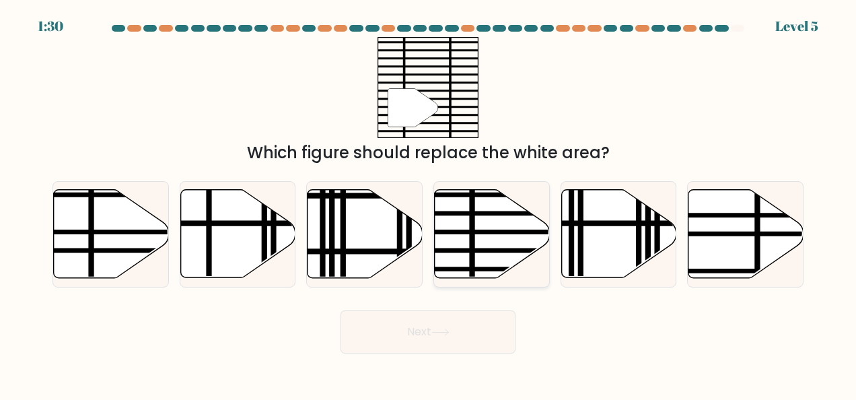
click at [454, 219] on icon at bounding box center [492, 234] width 115 height 88
click at [429, 203] on input "d." at bounding box center [428, 201] width 1 height 3
radio input "true"
click at [431, 328] on button "Next" at bounding box center [428, 331] width 175 height 43
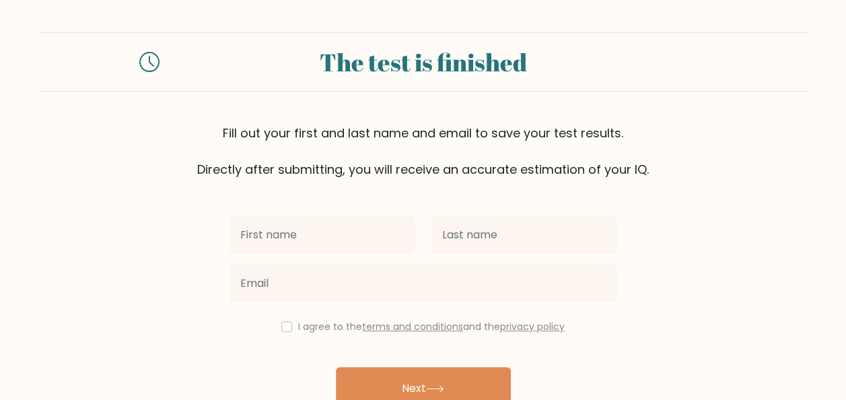
click at [304, 232] on input "text" at bounding box center [322, 235] width 186 height 38
type input "Rodel"
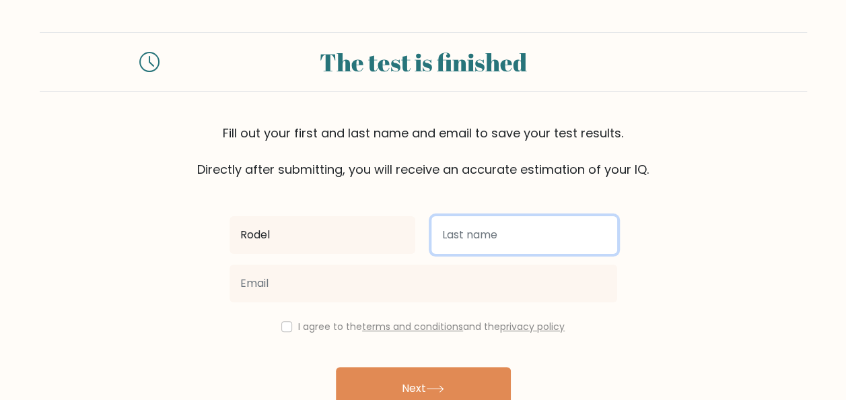
click at [489, 233] on input "text" at bounding box center [524, 235] width 186 height 38
type input "Boitizon"
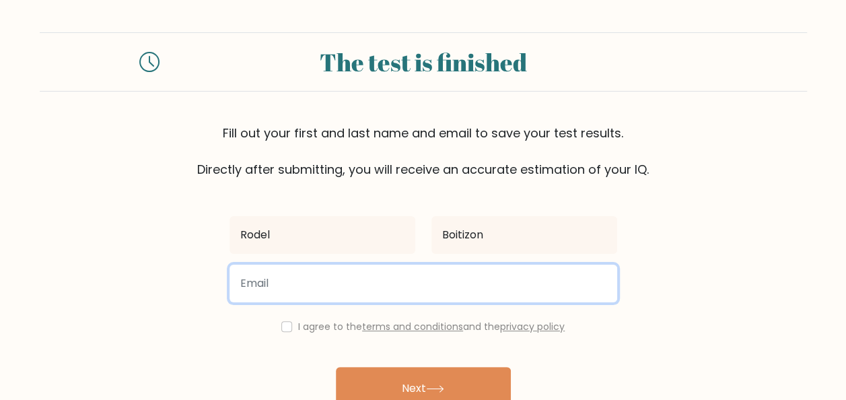
click at [406, 282] on input "email" at bounding box center [423, 283] width 388 height 38
type input "[EMAIL_ADDRESS][DOMAIN_NAME]"
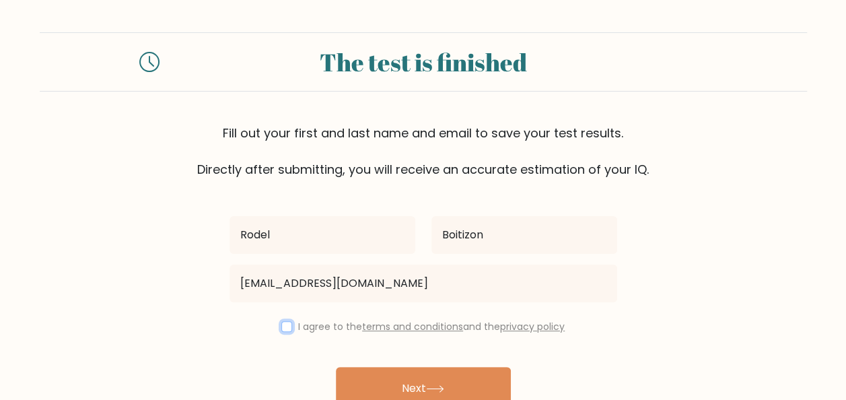
click at [285, 325] on input "checkbox" at bounding box center [286, 326] width 11 height 11
checkbox input "true"
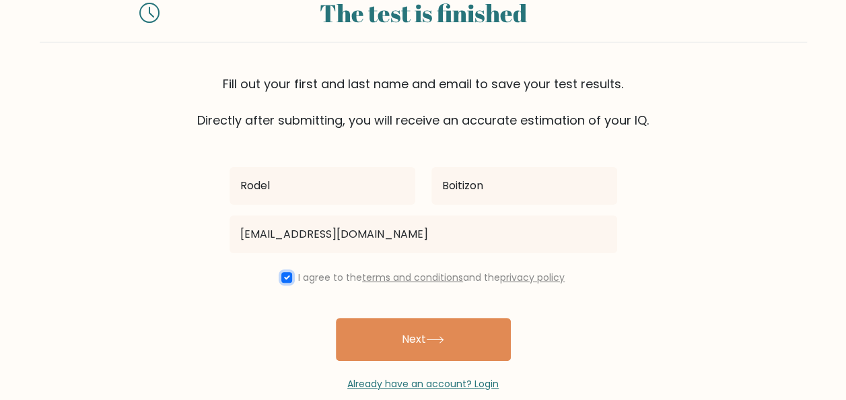
scroll to position [52, 0]
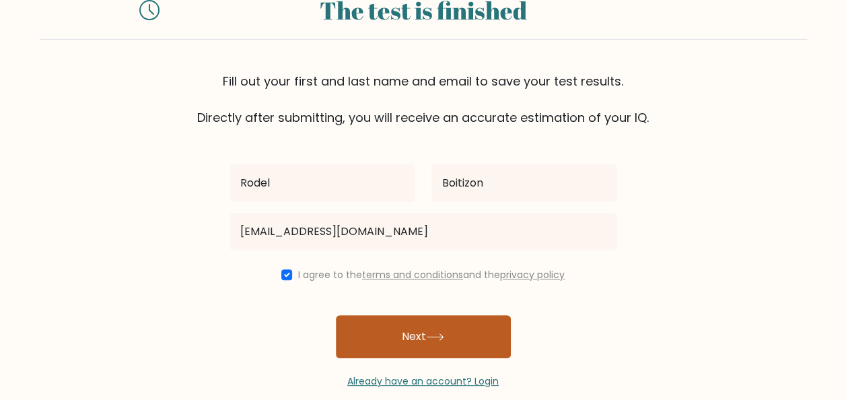
click at [409, 338] on button "Next" at bounding box center [423, 336] width 175 height 43
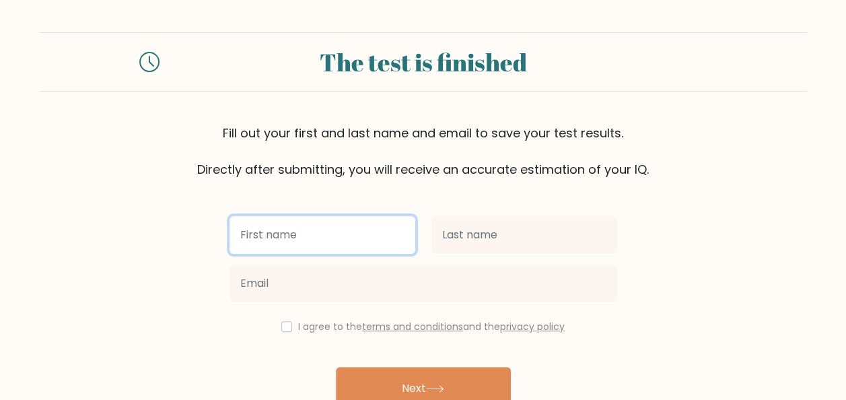
click at [348, 223] on input "text" at bounding box center [322, 235] width 186 height 38
type input "Rodel"
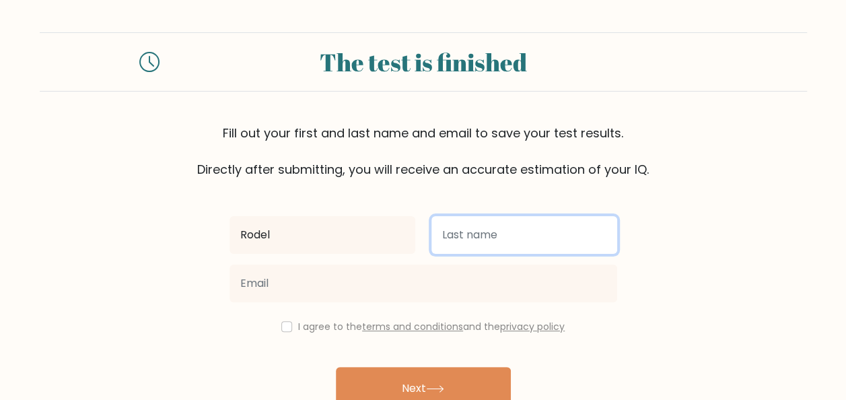
type input "Boitizon"
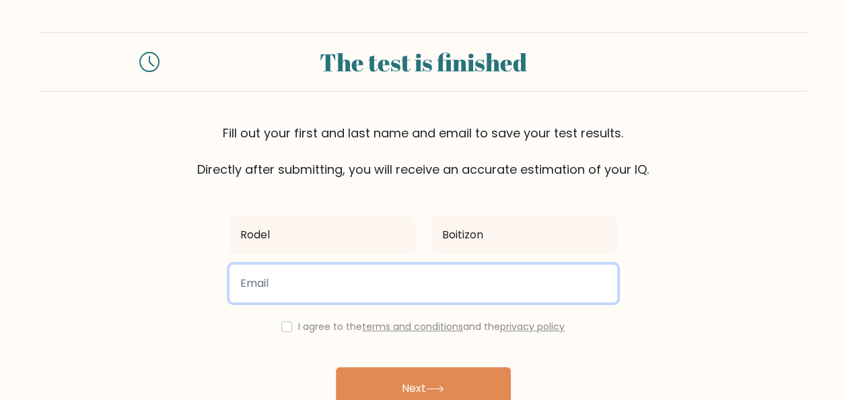
type input "[EMAIL_ADDRESS][DOMAIN_NAME]"
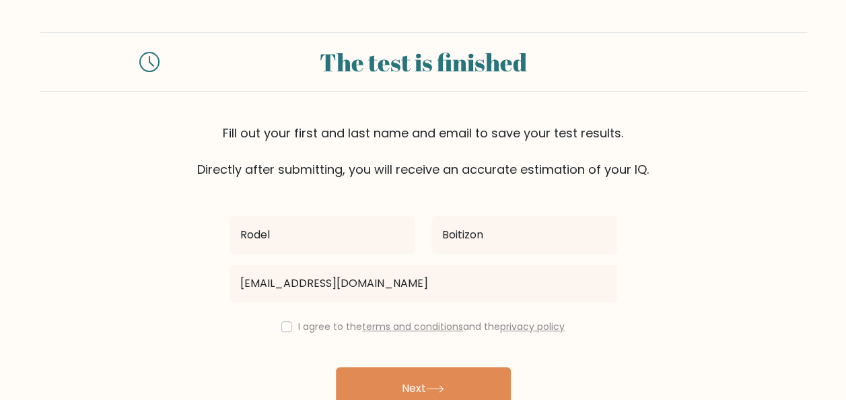
click at [289, 323] on div "I agree to the terms and conditions and the privacy policy" at bounding box center [423, 326] width 404 height 16
click at [284, 324] on input "checkbox" at bounding box center [286, 326] width 11 height 11
checkbox input "true"
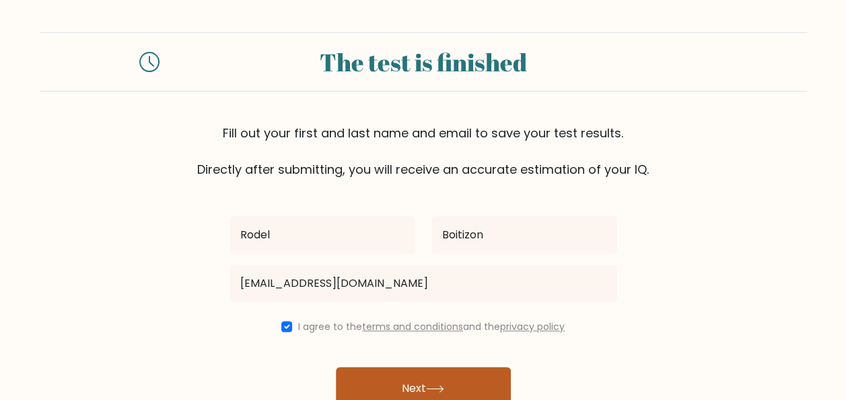
click at [426, 384] on button "Next" at bounding box center [423, 388] width 175 height 43
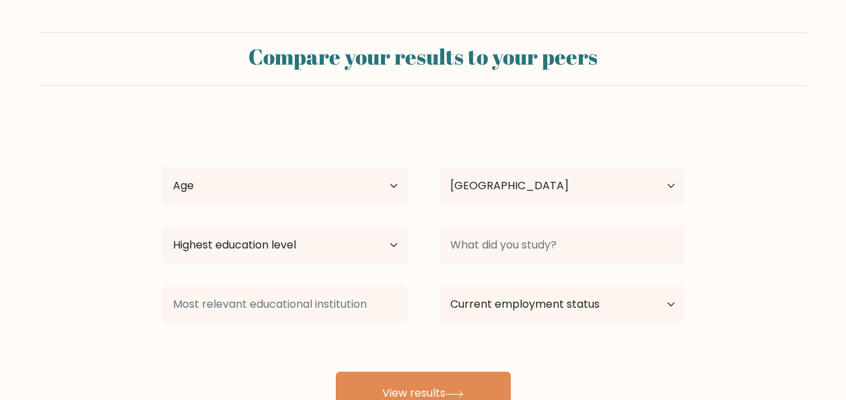
select select "ES"
click at [409, 382] on button "View results" at bounding box center [423, 392] width 175 height 43
click at [392, 187] on select "Age Under 18 years old 18-24 years old 25-34 years old 35-44 years old 45-54 ye…" at bounding box center [284, 186] width 245 height 38
select select "45_54"
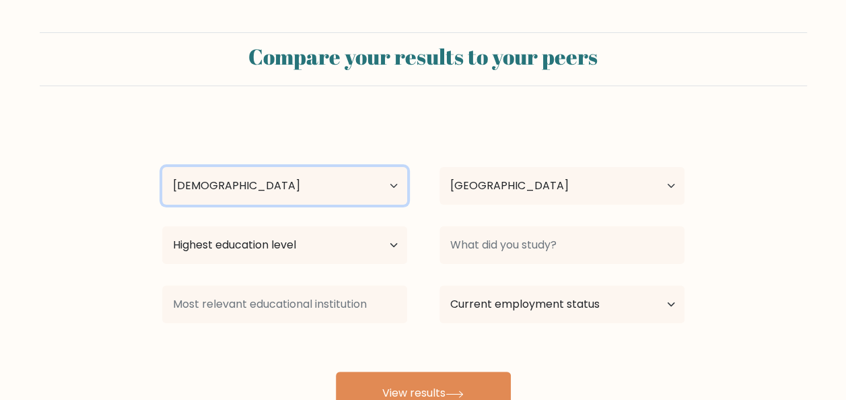
click at [162, 167] on select "Age Under 18 years old 18-24 years old 25-34 years old 35-44 years old 45-54 ye…" at bounding box center [284, 186] width 245 height 38
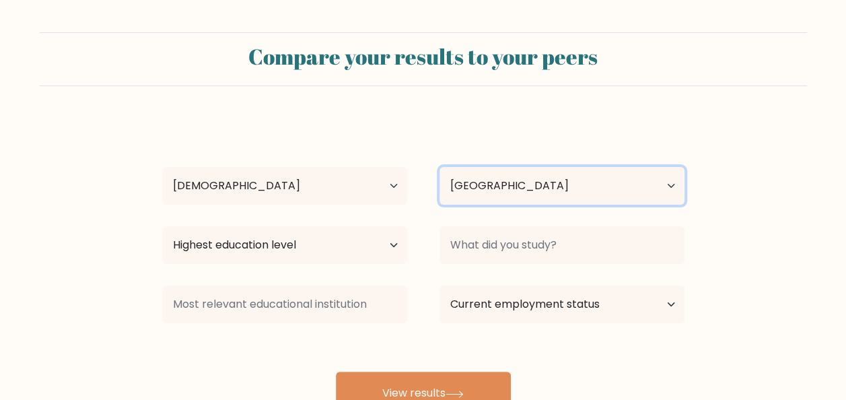
click at [670, 186] on select "Country Afghanistan Albania Algeria American Samoa Andorra Angola Anguilla Anta…" at bounding box center [561, 186] width 245 height 38
select select "PH"
click at [439, 167] on select "Country Afghanistan Albania Algeria American Samoa Andorra Angola Anguilla Anta…" at bounding box center [561, 186] width 245 height 38
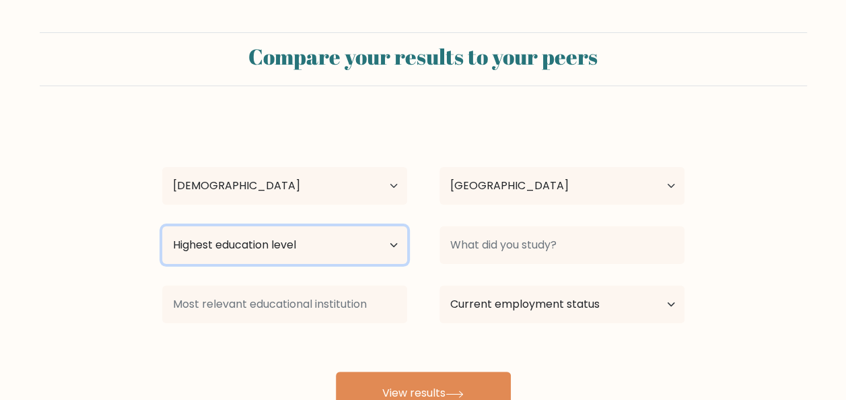
click at [380, 243] on select "Highest education level No schooling Primary Lower Secondary Upper Secondary Oc…" at bounding box center [284, 245] width 245 height 38
select select "bachelors_degree"
click at [162, 226] on select "Highest education level No schooling Primary Lower Secondary Upper Secondary Oc…" at bounding box center [284, 245] width 245 height 38
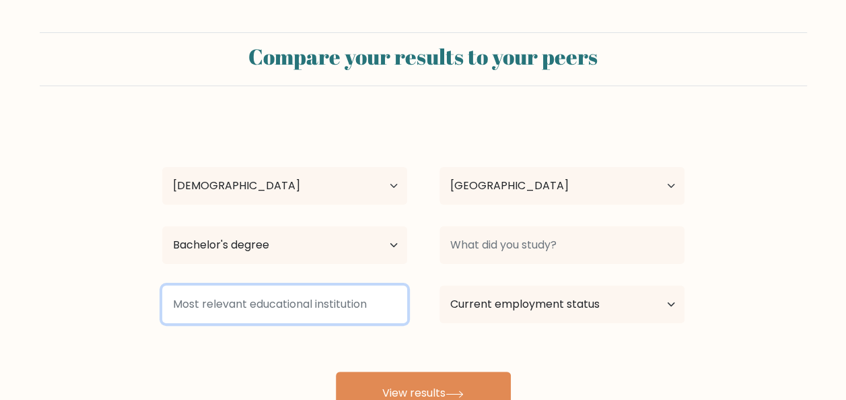
click at [307, 316] on input at bounding box center [284, 304] width 245 height 38
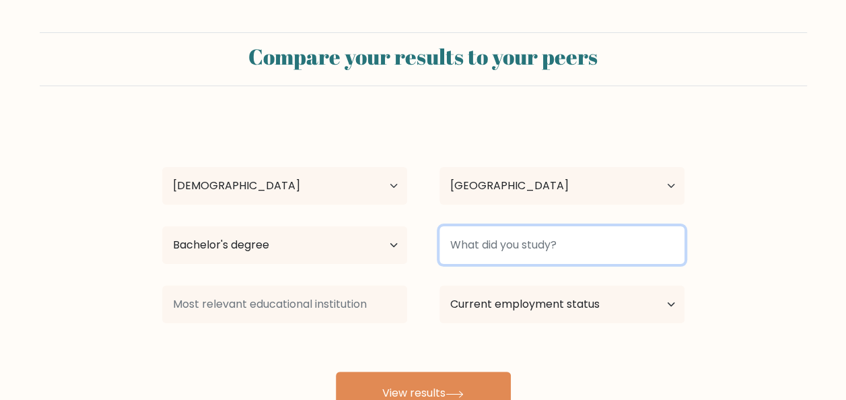
click at [491, 256] on input at bounding box center [561, 245] width 245 height 38
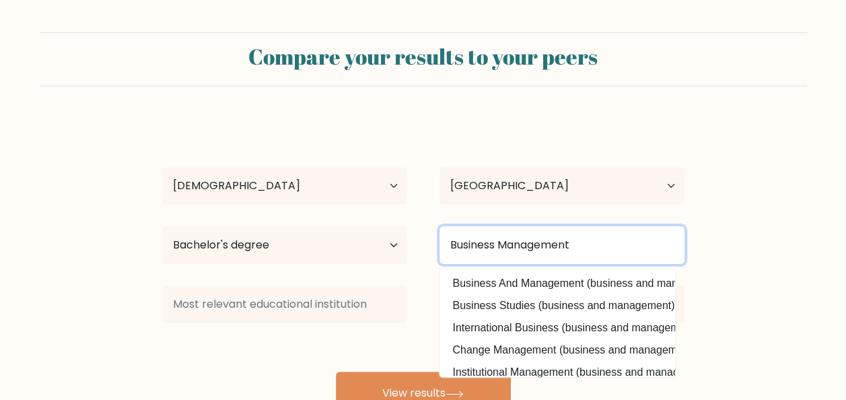
type input "Business Management"
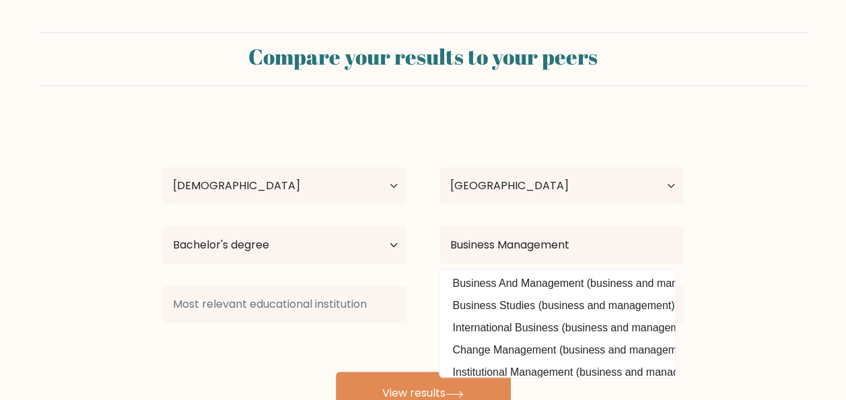
click at [765, 266] on form "Compare your results to your peers Rodel Boitizon Age Under 18 years old 18-24 …" at bounding box center [423, 223] width 846 height 382
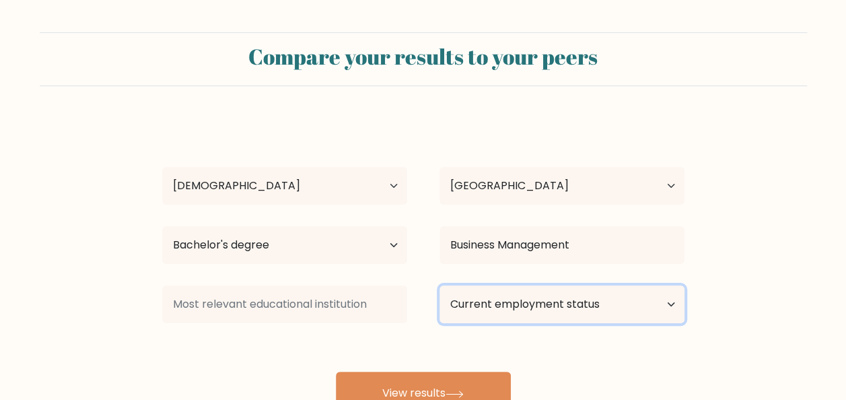
click at [536, 301] on select "Current employment status Employed Student Retired Other / prefer not to answer" at bounding box center [561, 304] width 245 height 38
select select "other"
click at [439, 285] on select "Current employment status Employed Student Retired Other / prefer not to answer" at bounding box center [561, 304] width 245 height 38
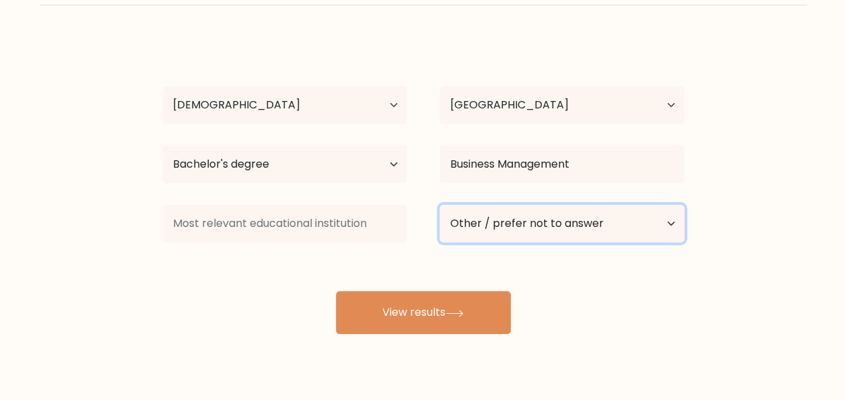
scroll to position [90, 0]
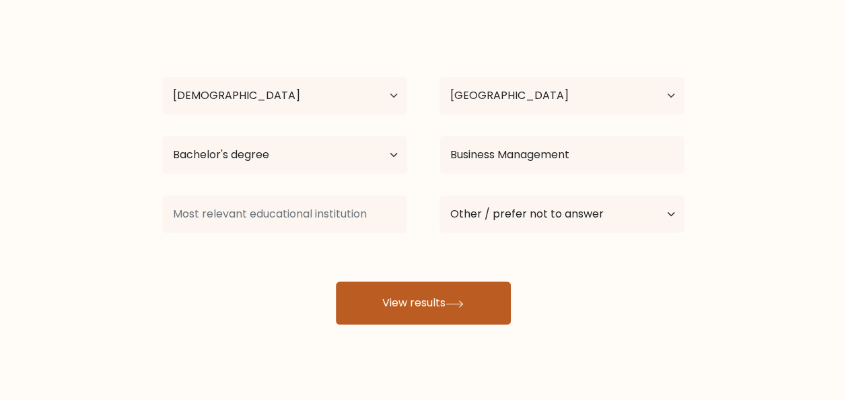
click at [392, 291] on button "View results" at bounding box center [423, 302] width 175 height 43
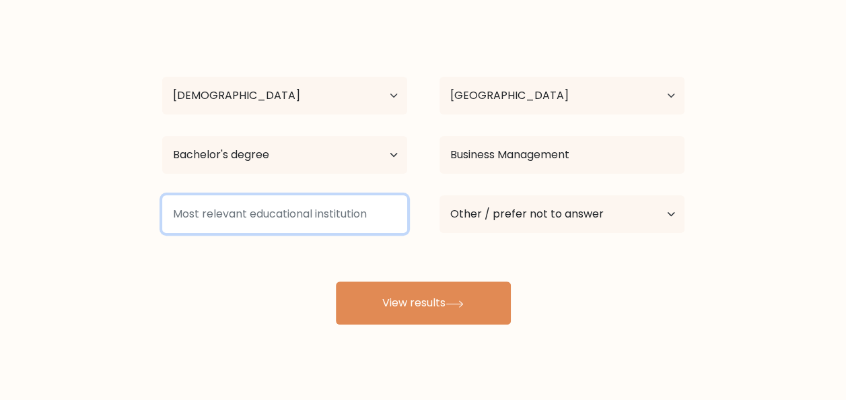
click at [302, 218] on input at bounding box center [284, 214] width 245 height 38
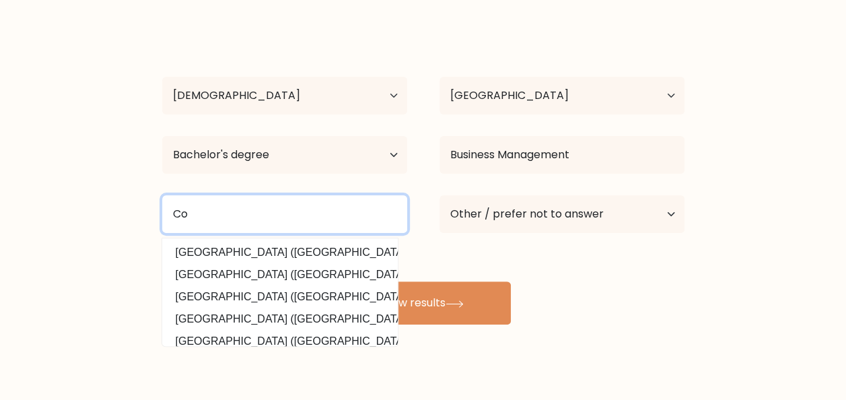
type input "C"
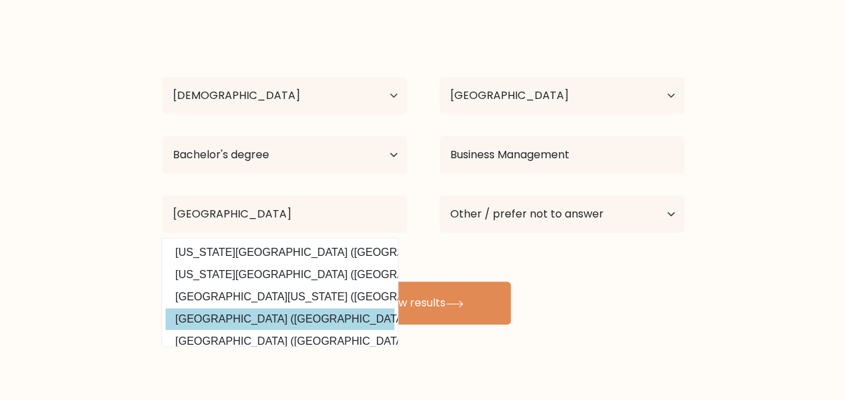
click at [229, 310] on option "De La Salle University (Philippines)" at bounding box center [280, 319] width 229 height 22
type input "[GEOGRAPHIC_DATA]"
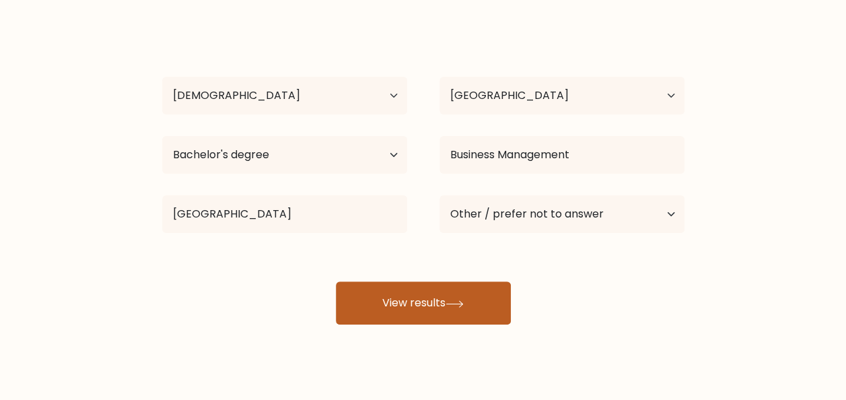
click at [398, 299] on button "View results" at bounding box center [423, 302] width 175 height 43
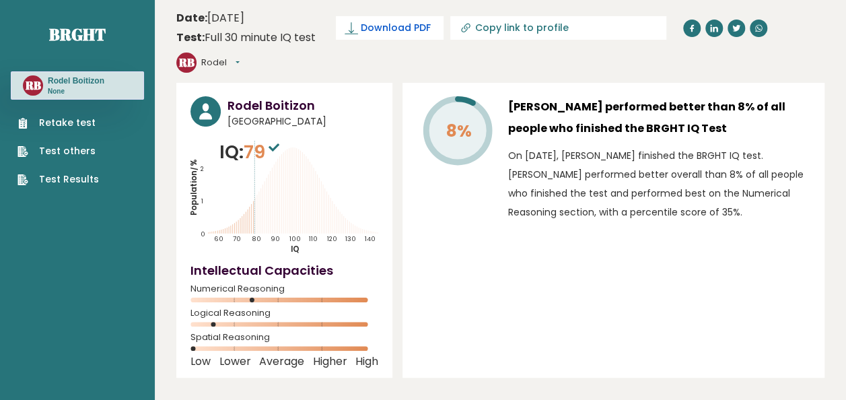
click at [378, 26] on span "Download PDF" at bounding box center [396, 28] width 70 height 14
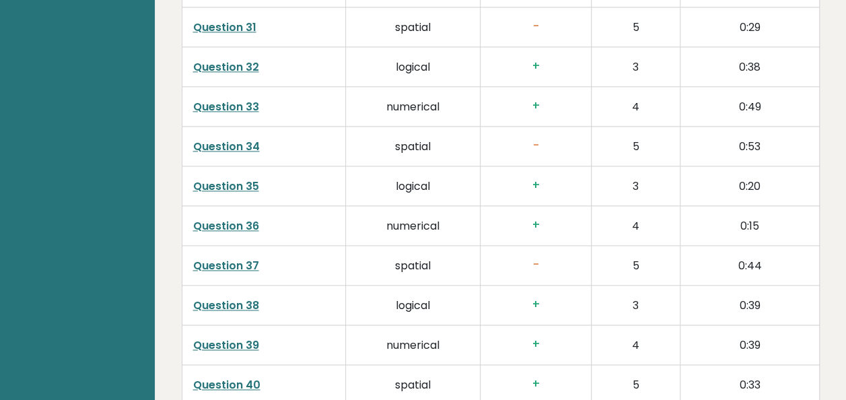
scroll to position [3543, 0]
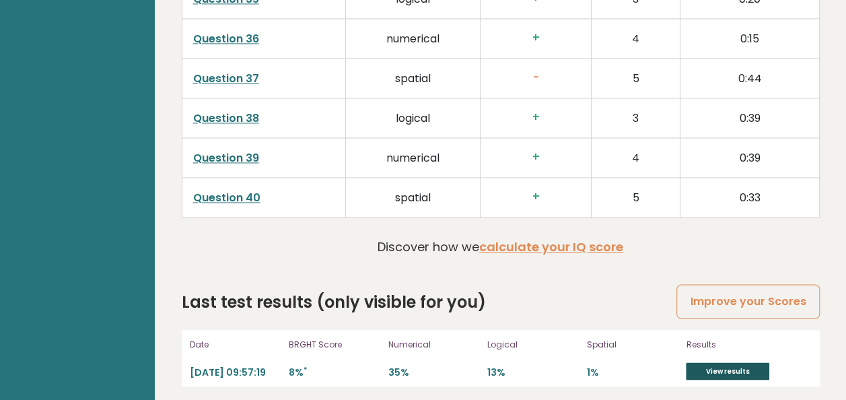
click at [739, 362] on link "View results" at bounding box center [727, 370] width 83 height 17
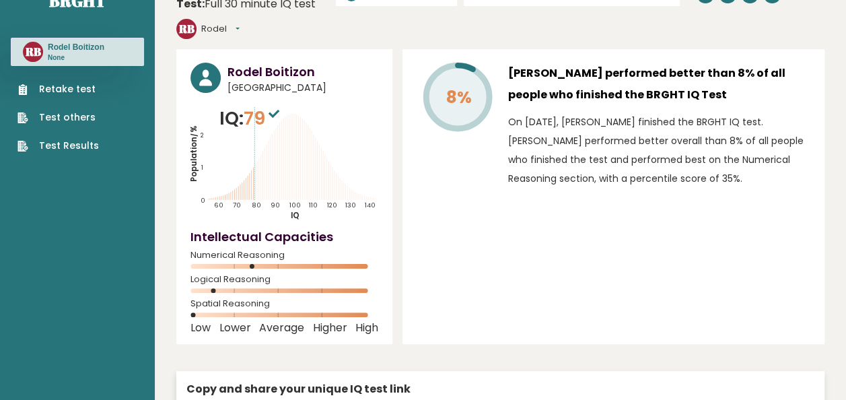
scroll to position [0, 0]
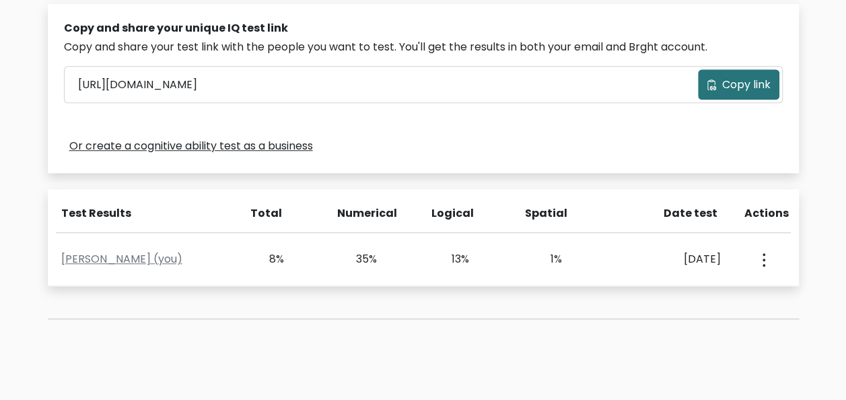
scroll to position [427, 0]
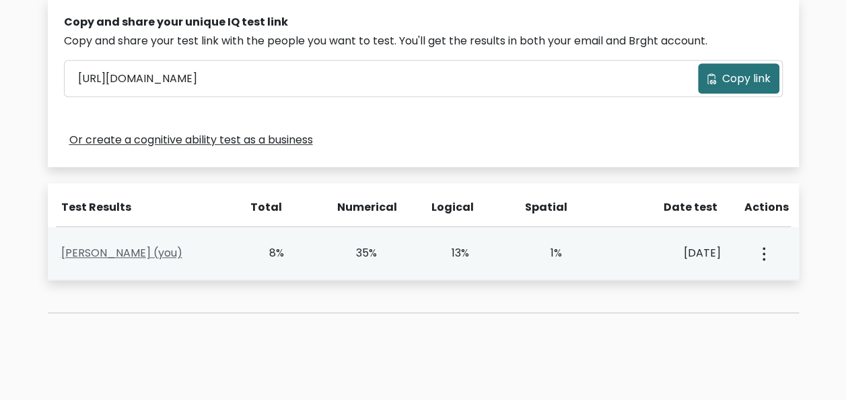
click at [138, 253] on link "[PERSON_NAME] (you)" at bounding box center [121, 252] width 121 height 15
